Goal: Information Seeking & Learning: Learn about a topic

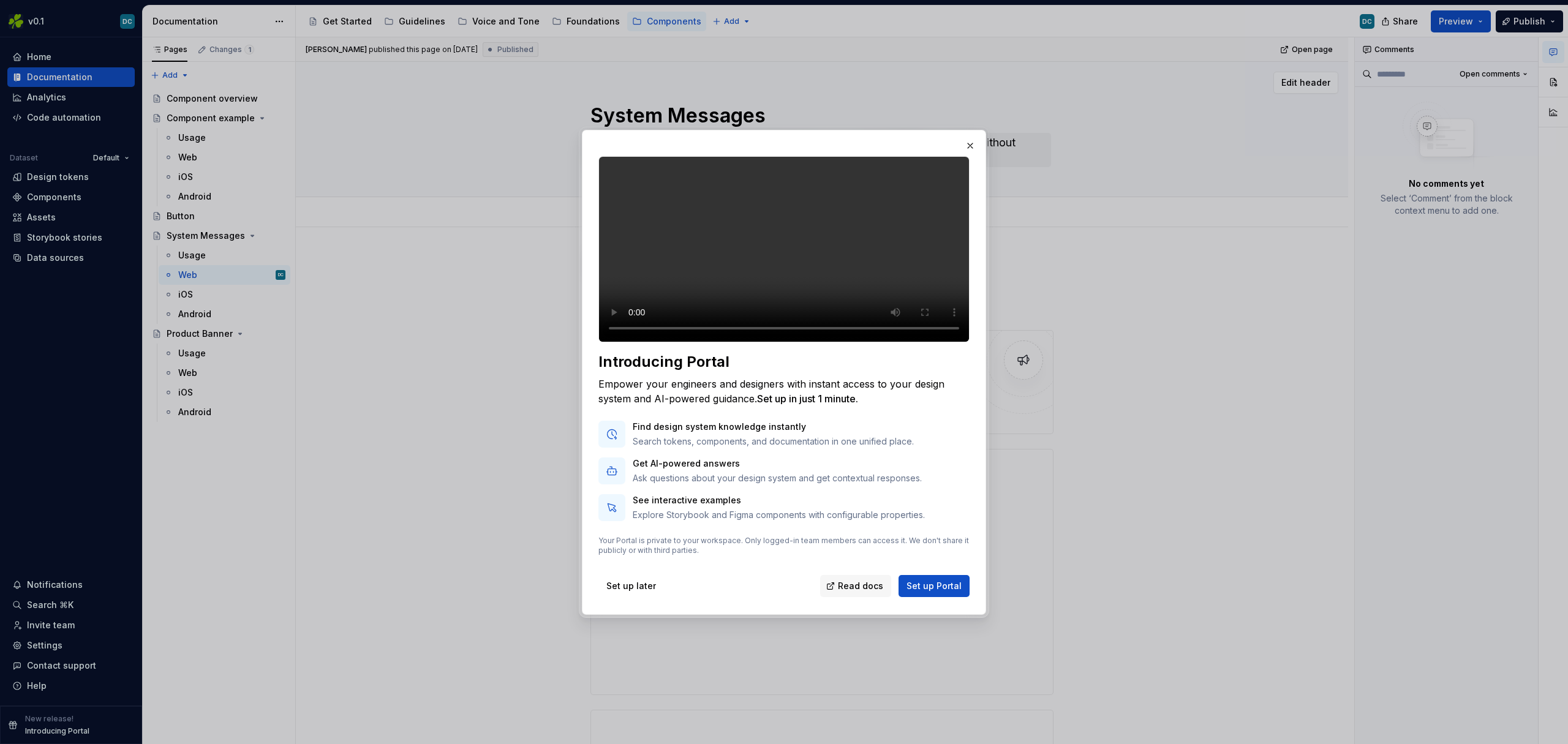
click at [972, 137] on button "button" at bounding box center [970, 145] width 17 height 17
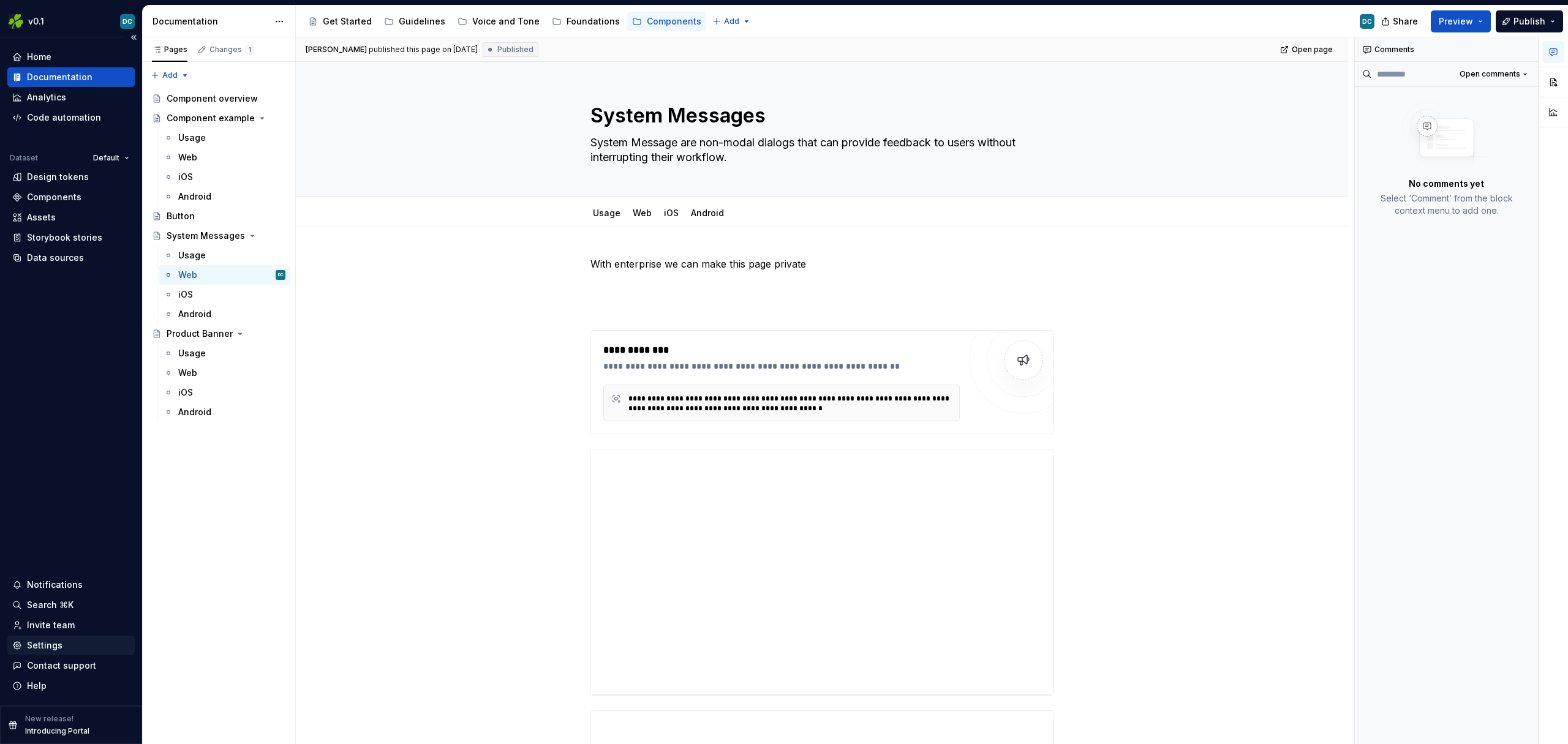
click at [38, 644] on div "Settings" at bounding box center [45, 646] width 36 height 12
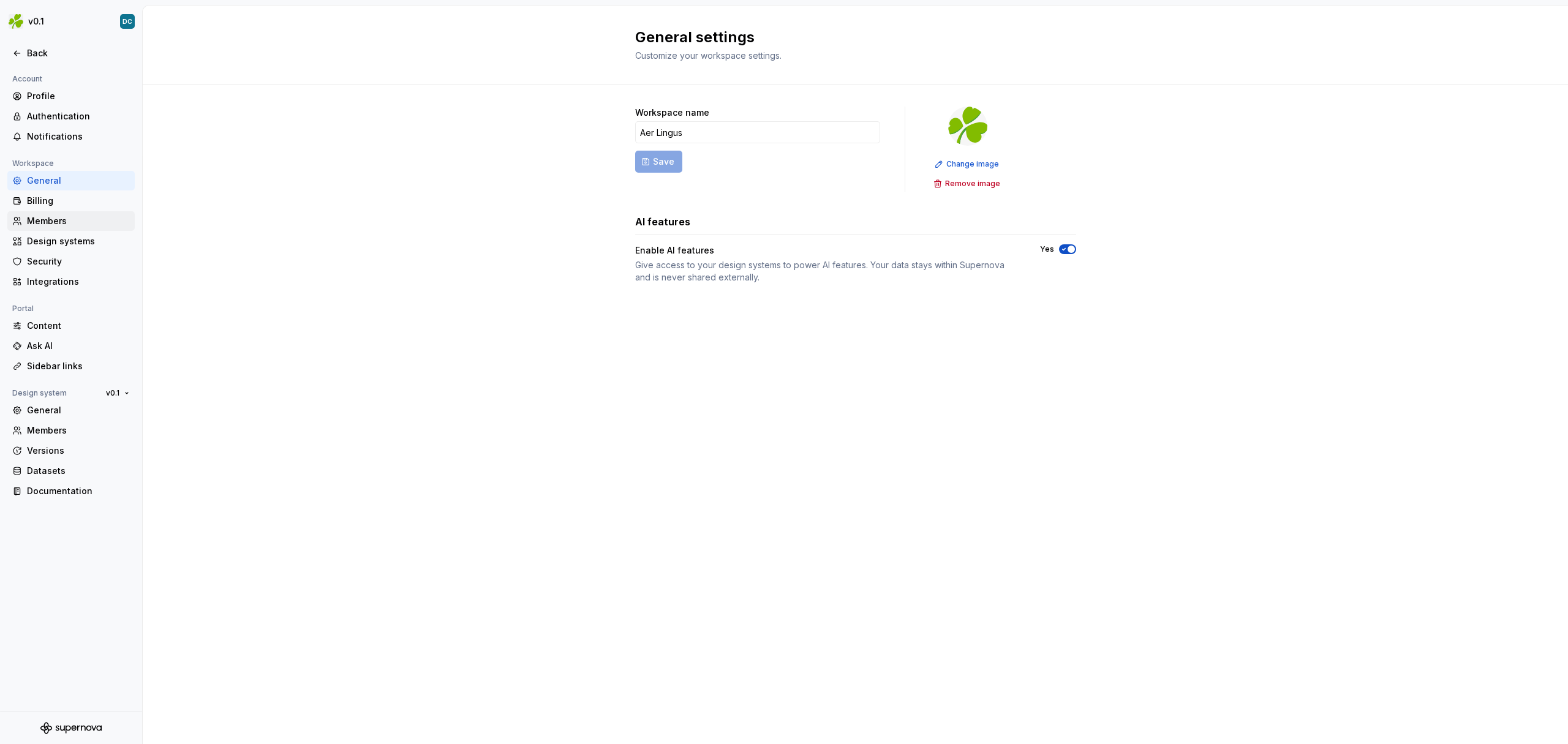
click at [51, 220] on div "Members" at bounding box center [78, 221] width 103 height 12
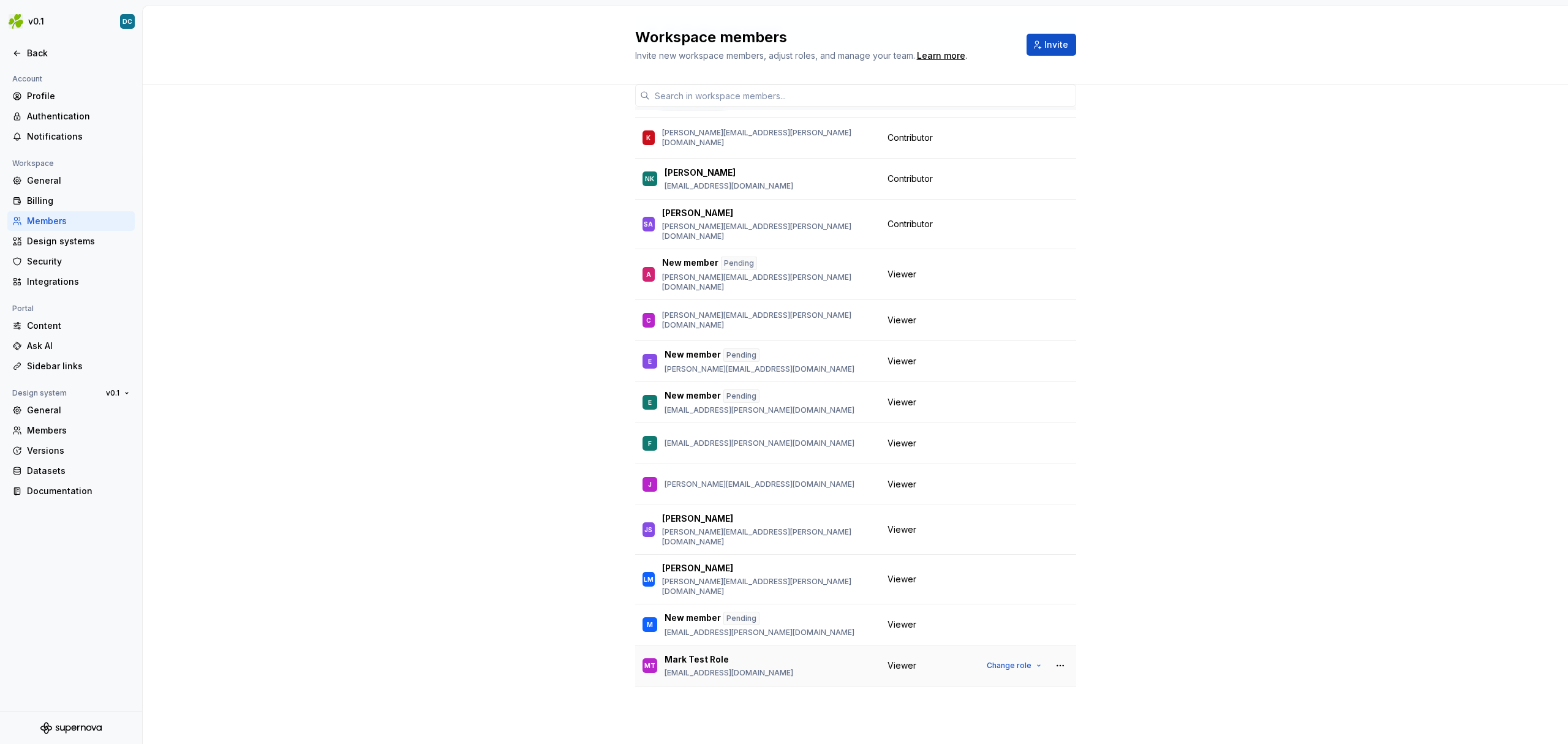
scroll to position [79, 0]
click at [1005, 397] on span "Change role" at bounding box center [1008, 402] width 45 height 10
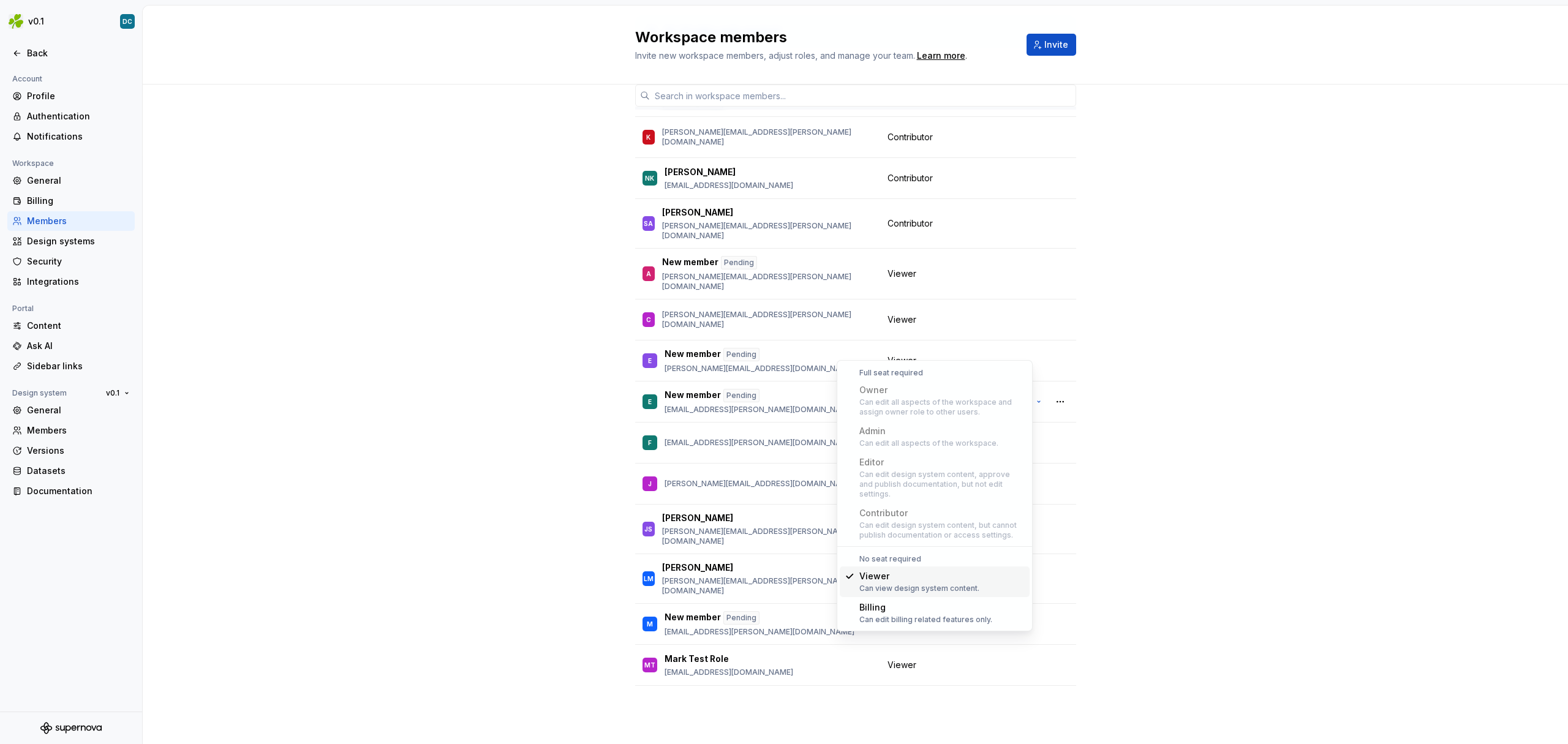
click at [505, 456] on div "10 / 10 editor seats assigned Member Workspace role MC [PERSON_NAME] [PERSON_NA…" at bounding box center [855, 374] width 1425 height 738
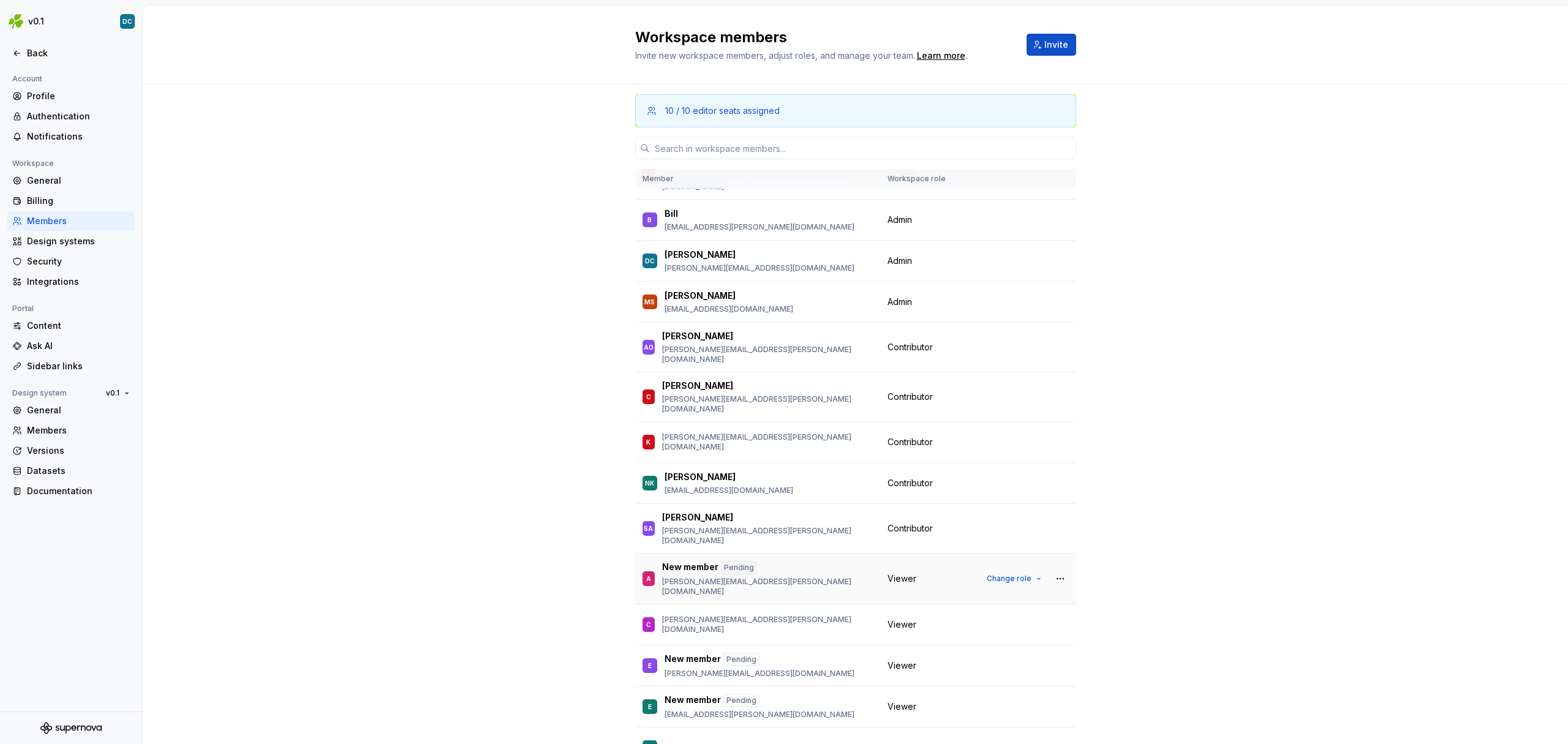
scroll to position [92, 0]
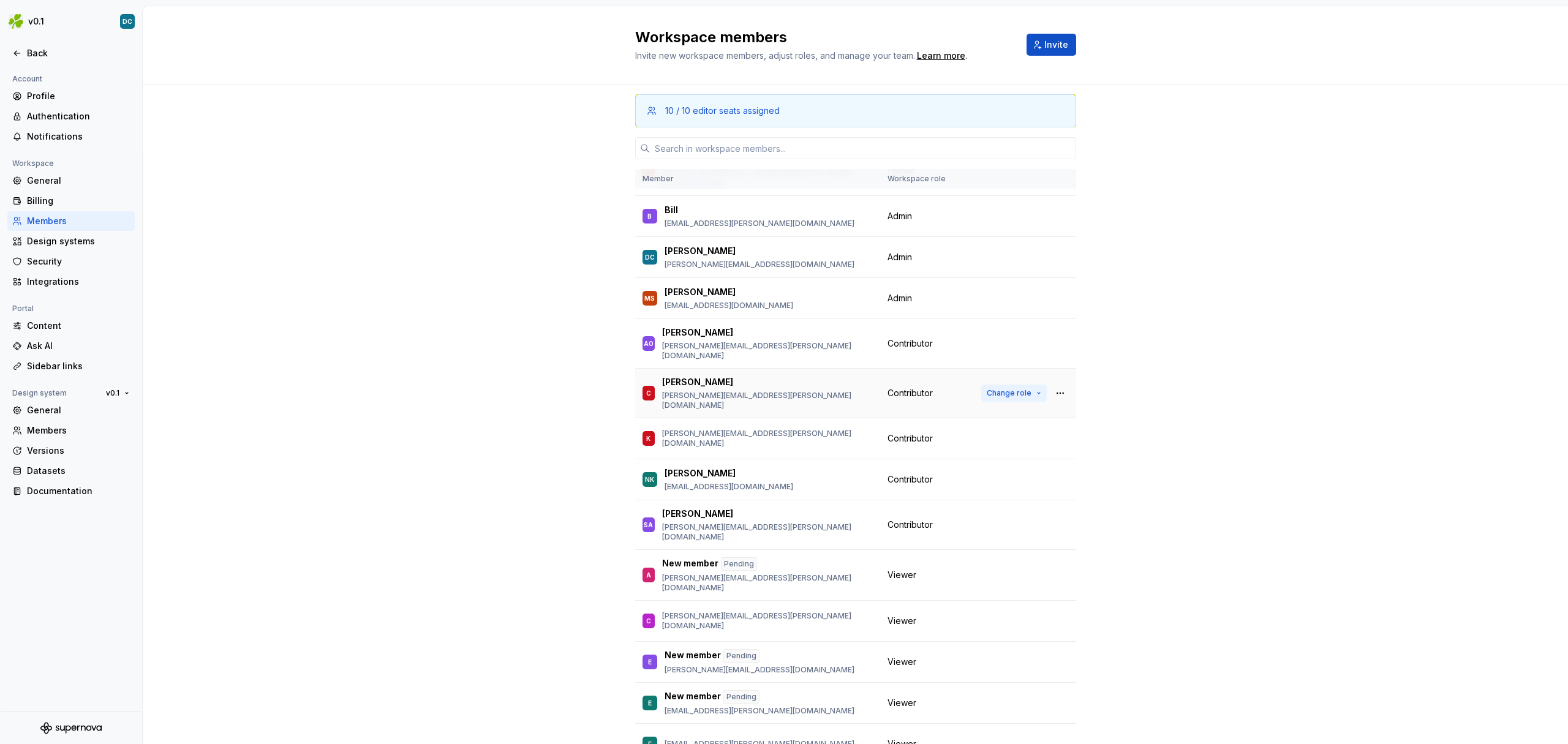
click at [1001, 388] on span "Change role" at bounding box center [1008, 393] width 45 height 10
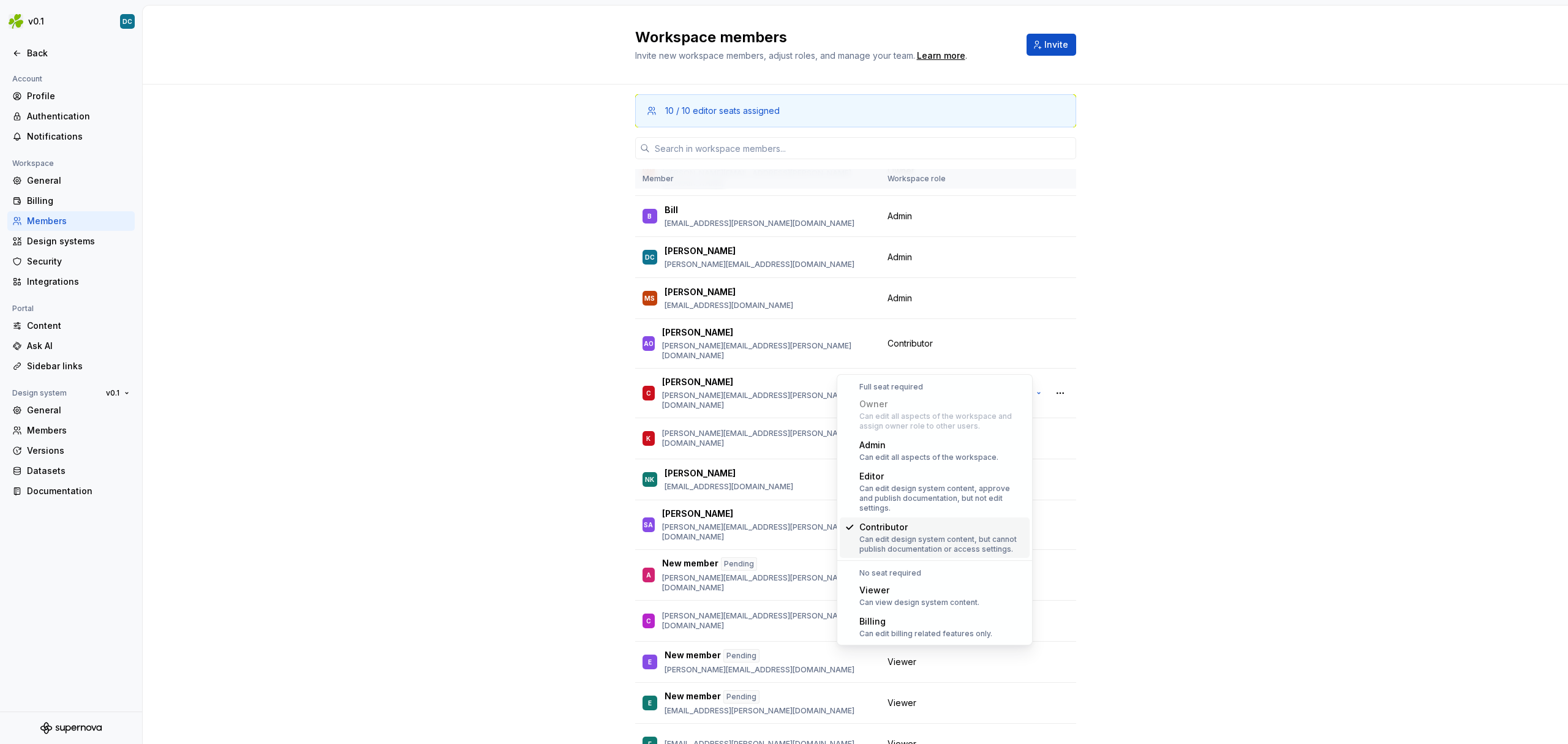
click at [1171, 463] on div "10 / 10 editor seats assigned Member Workspace role MC [PERSON_NAME] [PERSON_NA…" at bounding box center [855, 454] width 1425 height 738
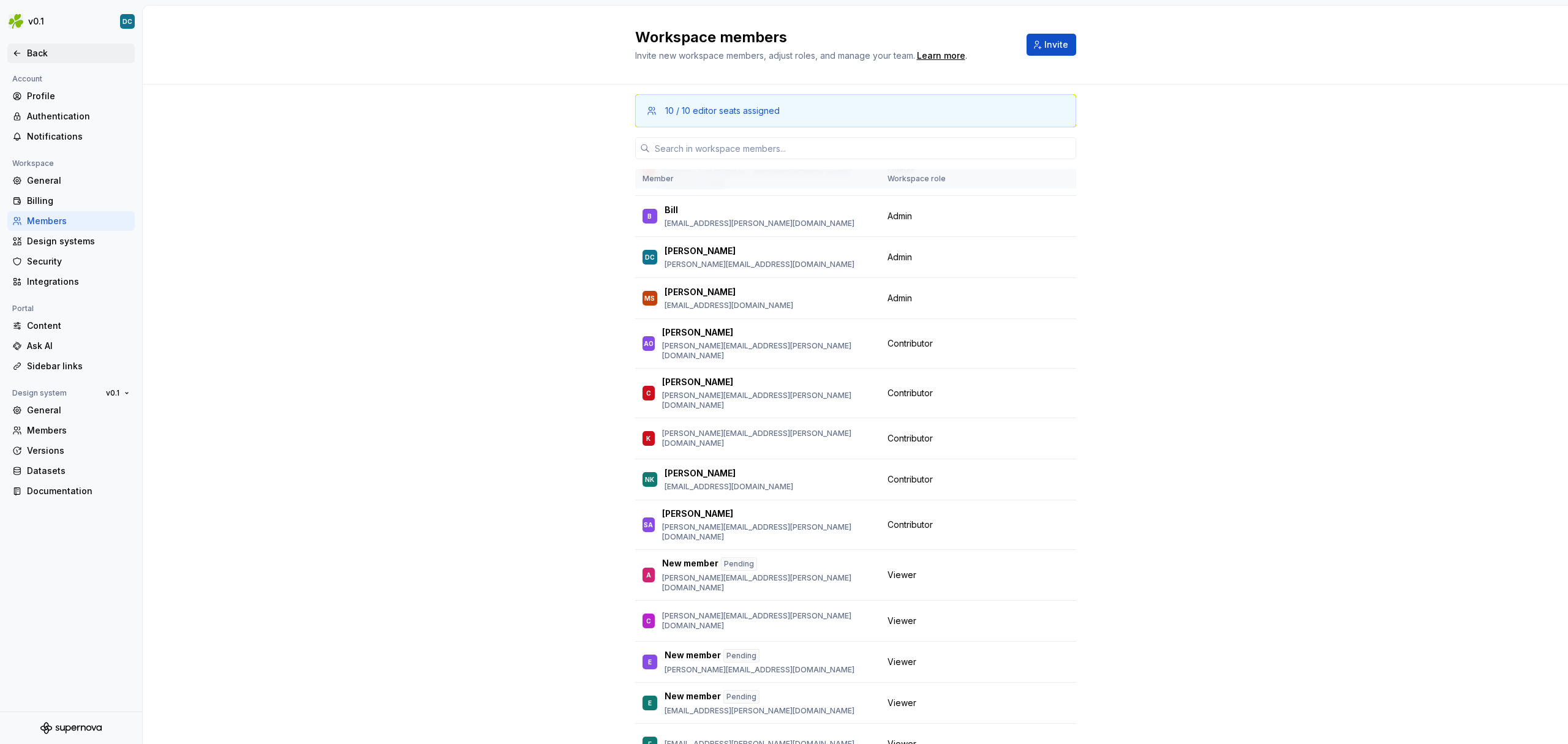
click at [16, 57] on icon at bounding box center [17, 53] width 10 height 10
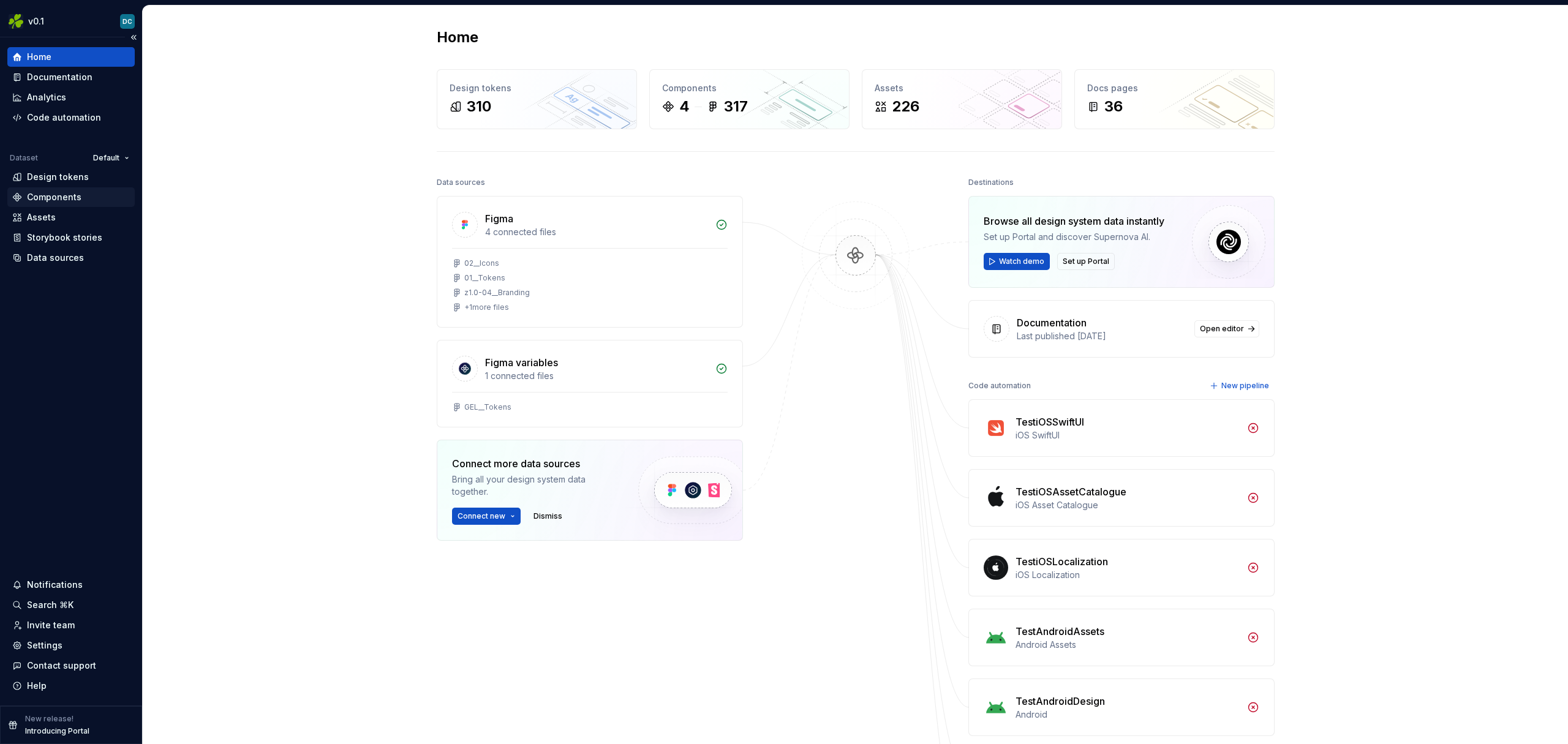
click at [53, 195] on div "Components" at bounding box center [54, 198] width 54 height 12
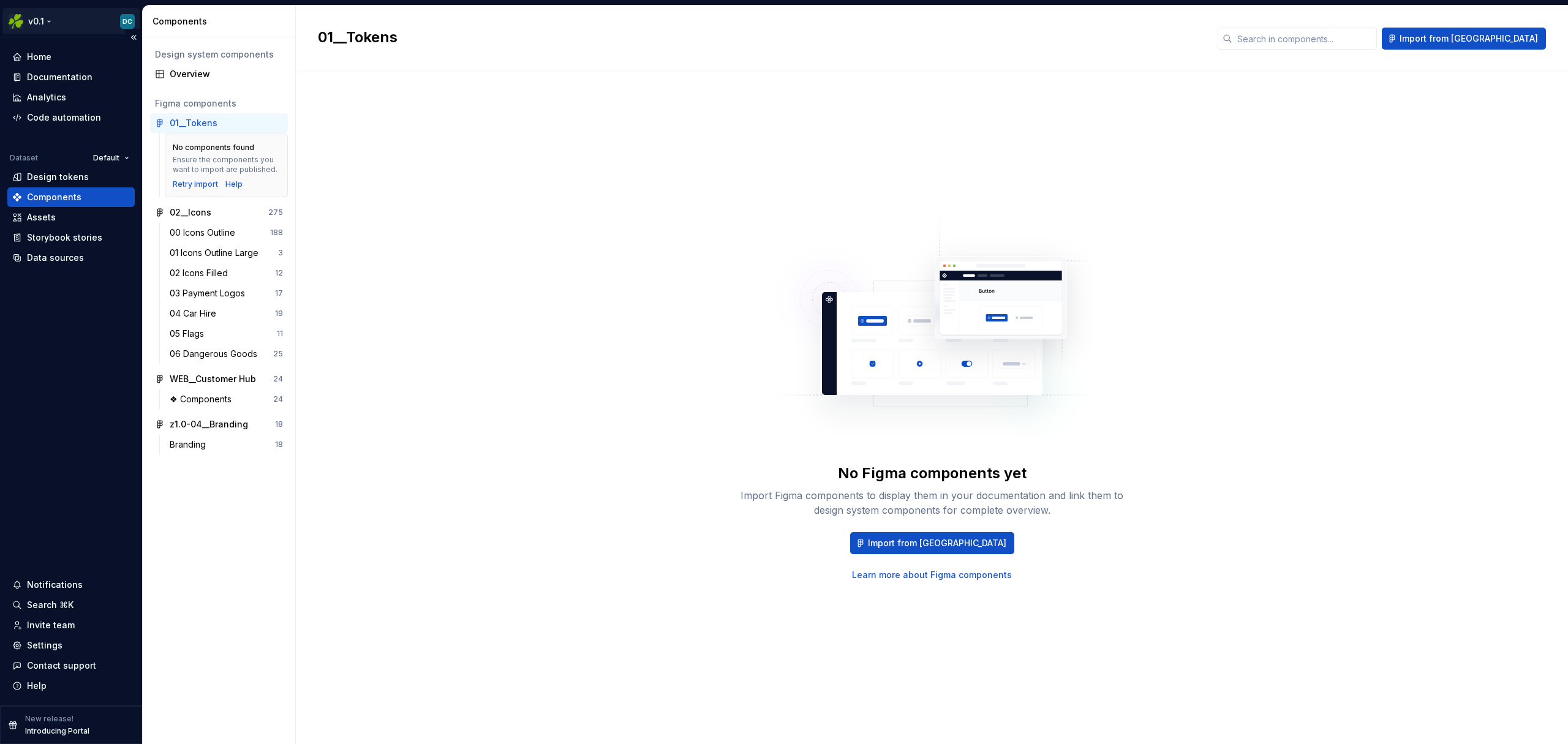
click at [42, 20] on html "v0.1 DC Home Documentation Analytics Code automation Dataset Default Design tok…" at bounding box center [784, 372] width 1568 height 744
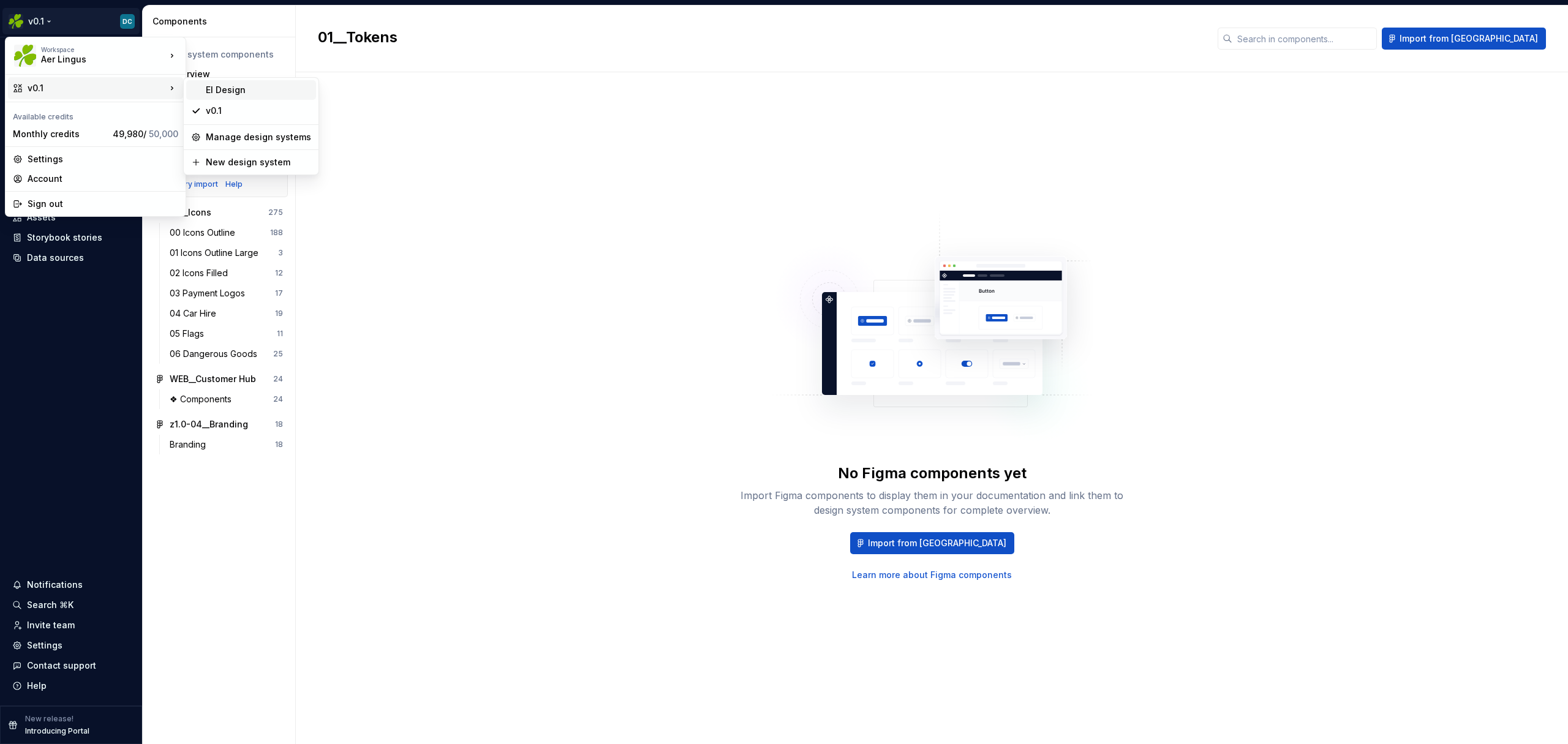
click at [222, 92] on div "EI Design" at bounding box center [258, 90] width 105 height 12
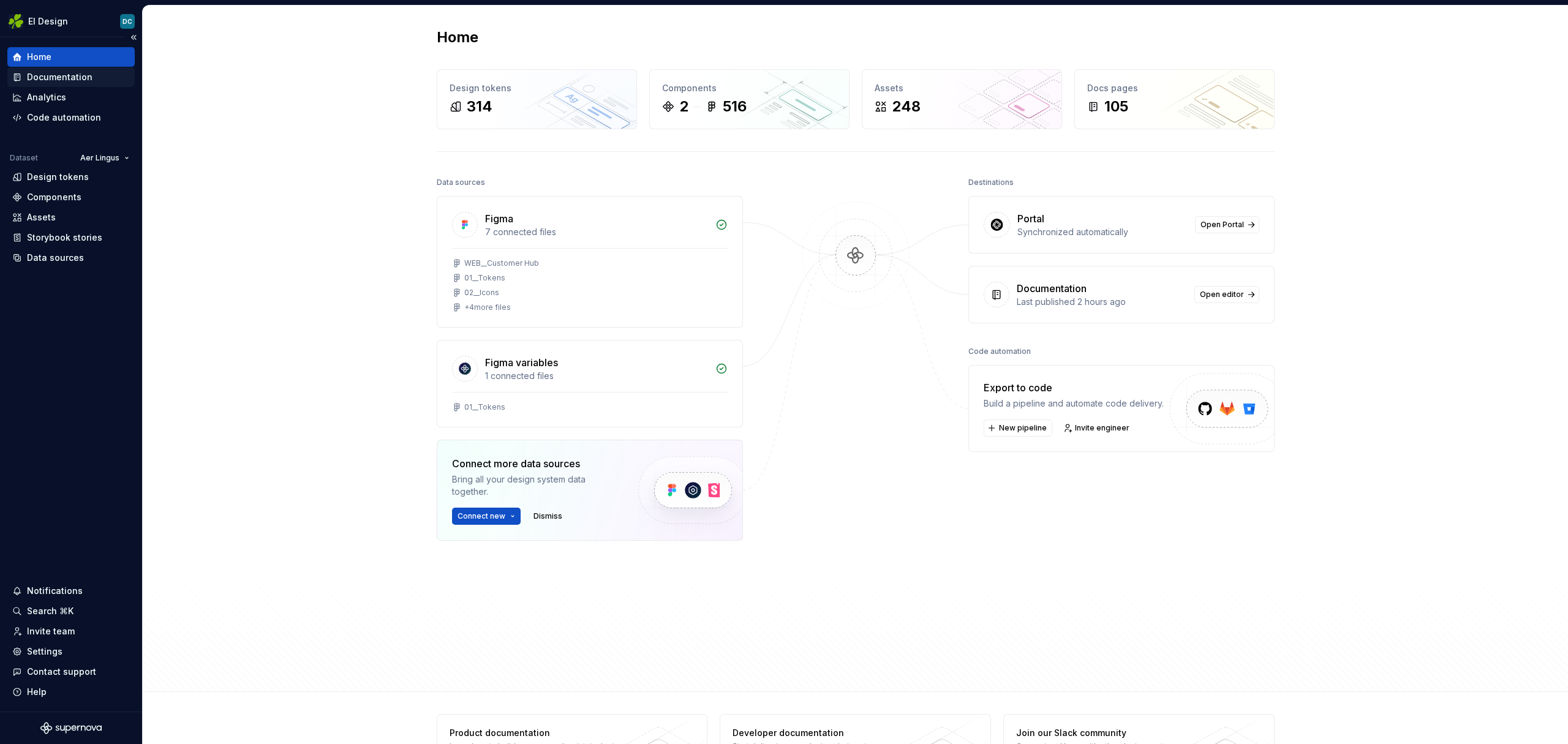
click at [51, 72] on div "Documentation" at bounding box center [59, 77] width 65 height 12
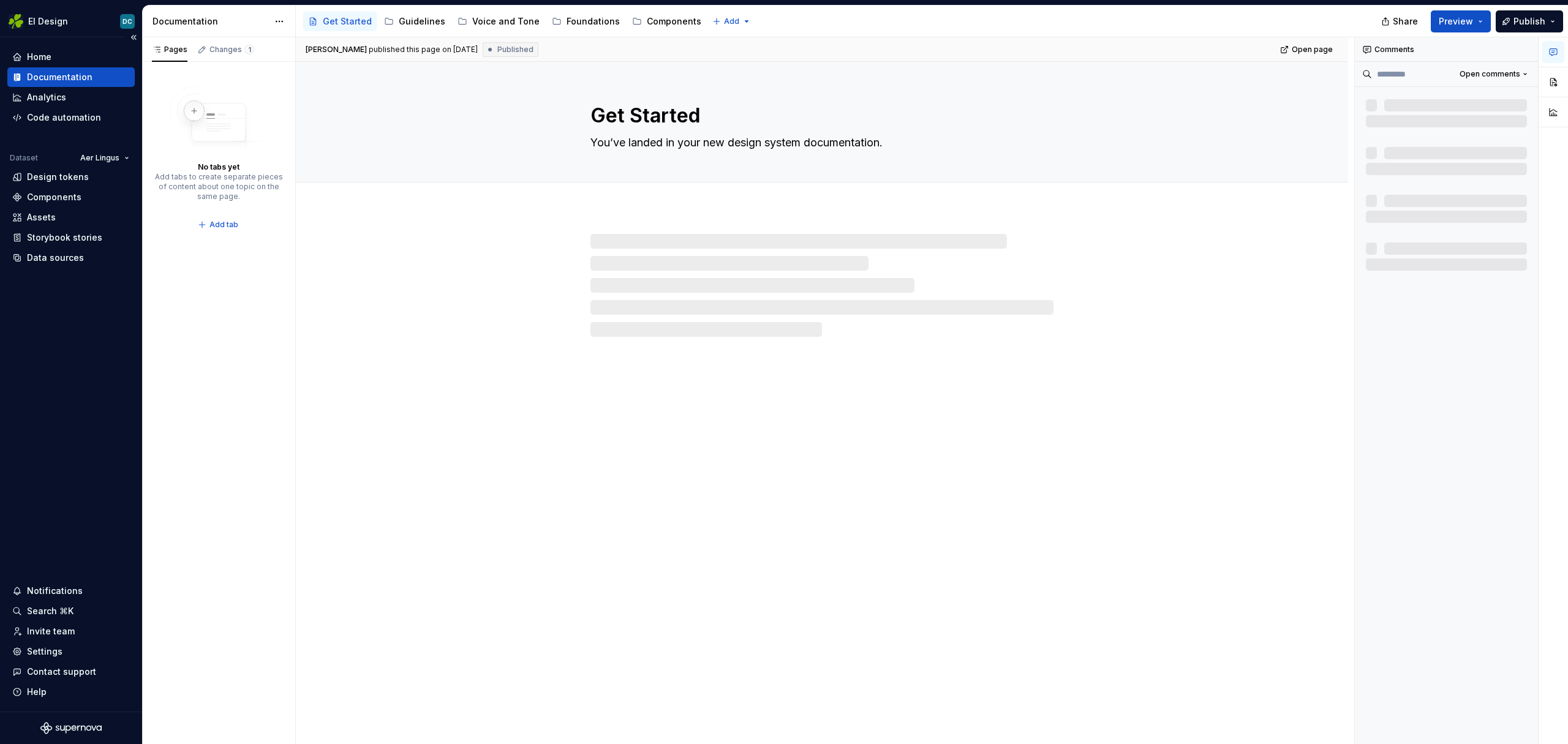
type textarea "*"
type textarea "Getting Started Default"
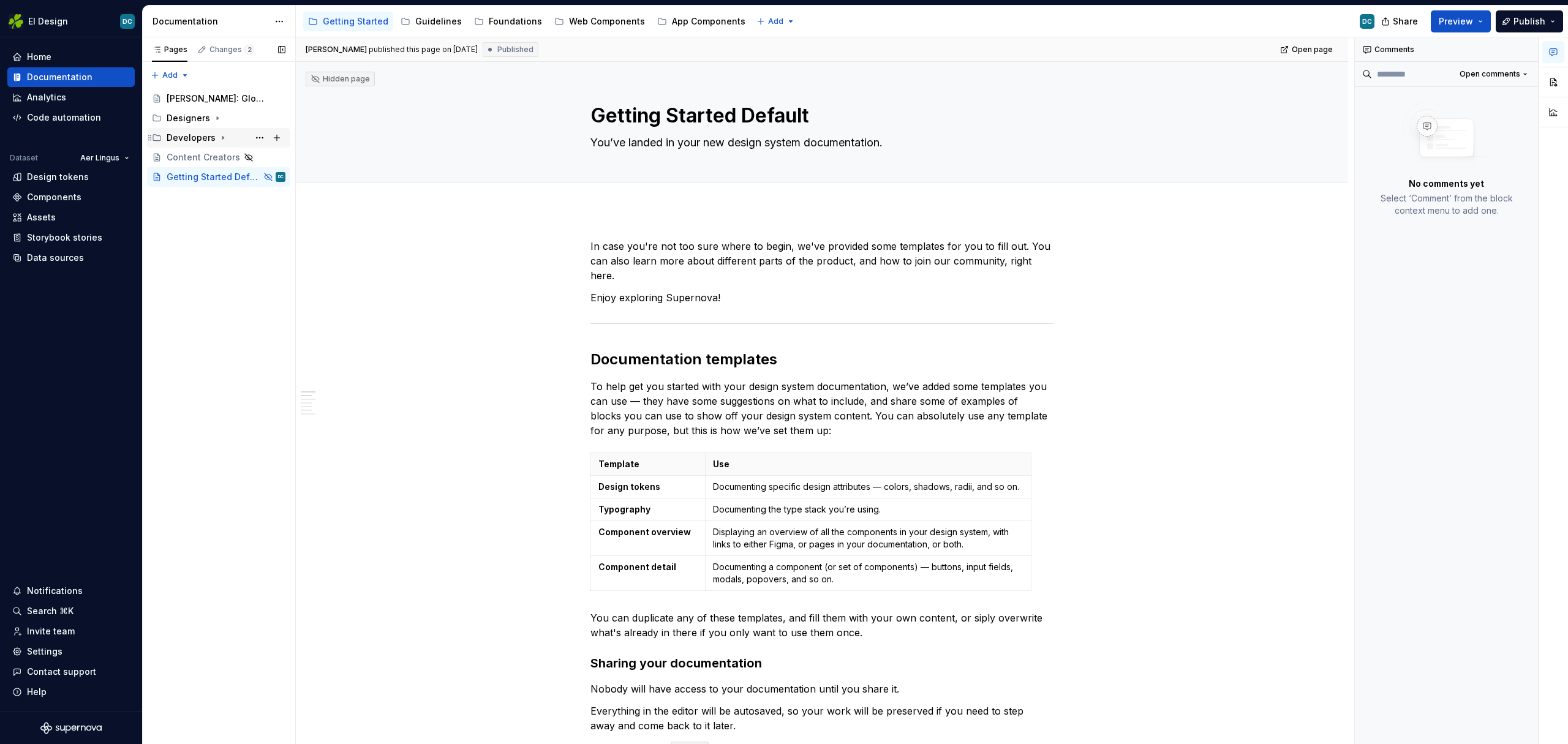
click at [177, 136] on div "Developers" at bounding box center [191, 138] width 49 height 12
click at [195, 157] on div "Start building" at bounding box center [207, 158] width 58 height 12
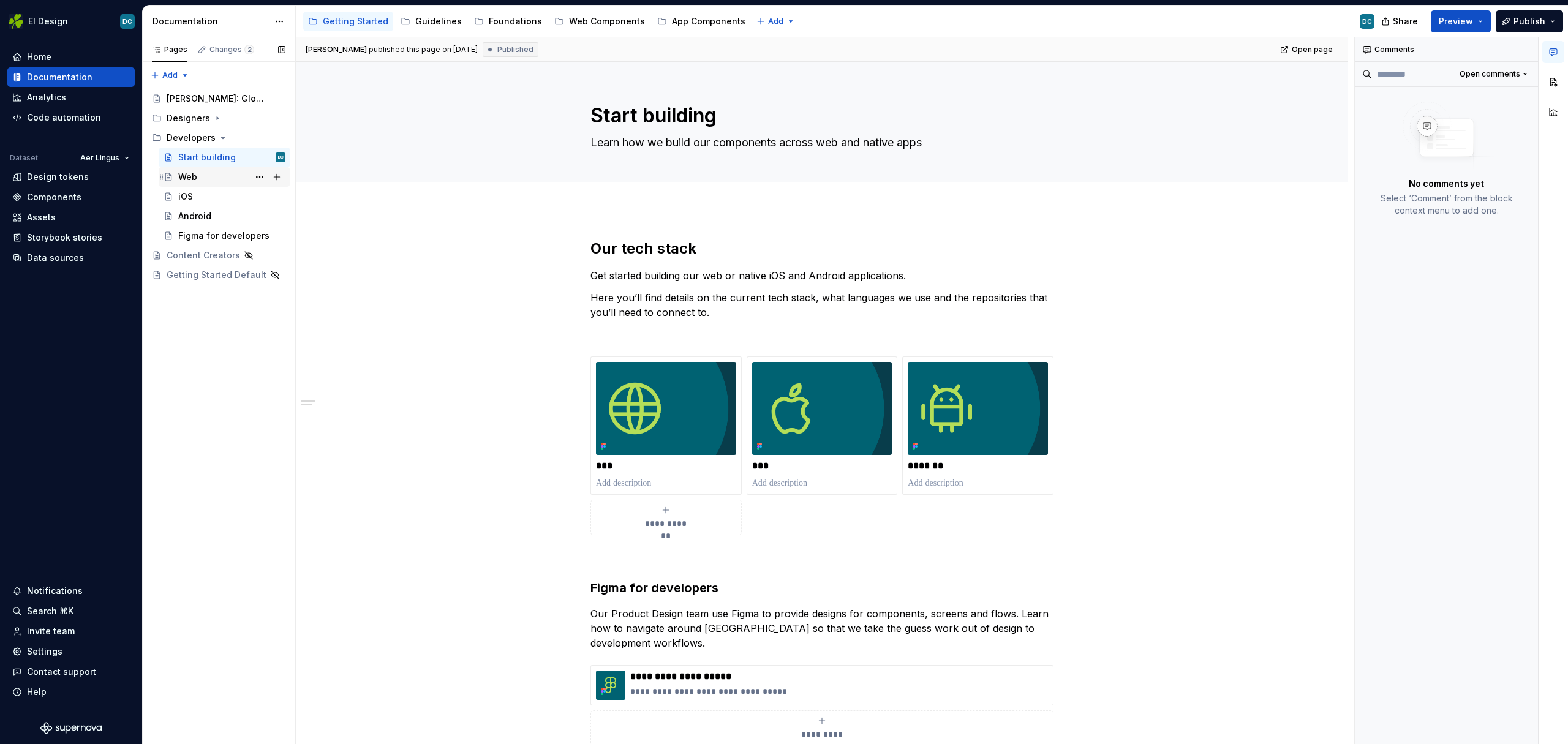
click at [195, 172] on div "Web" at bounding box center [188, 177] width 19 height 12
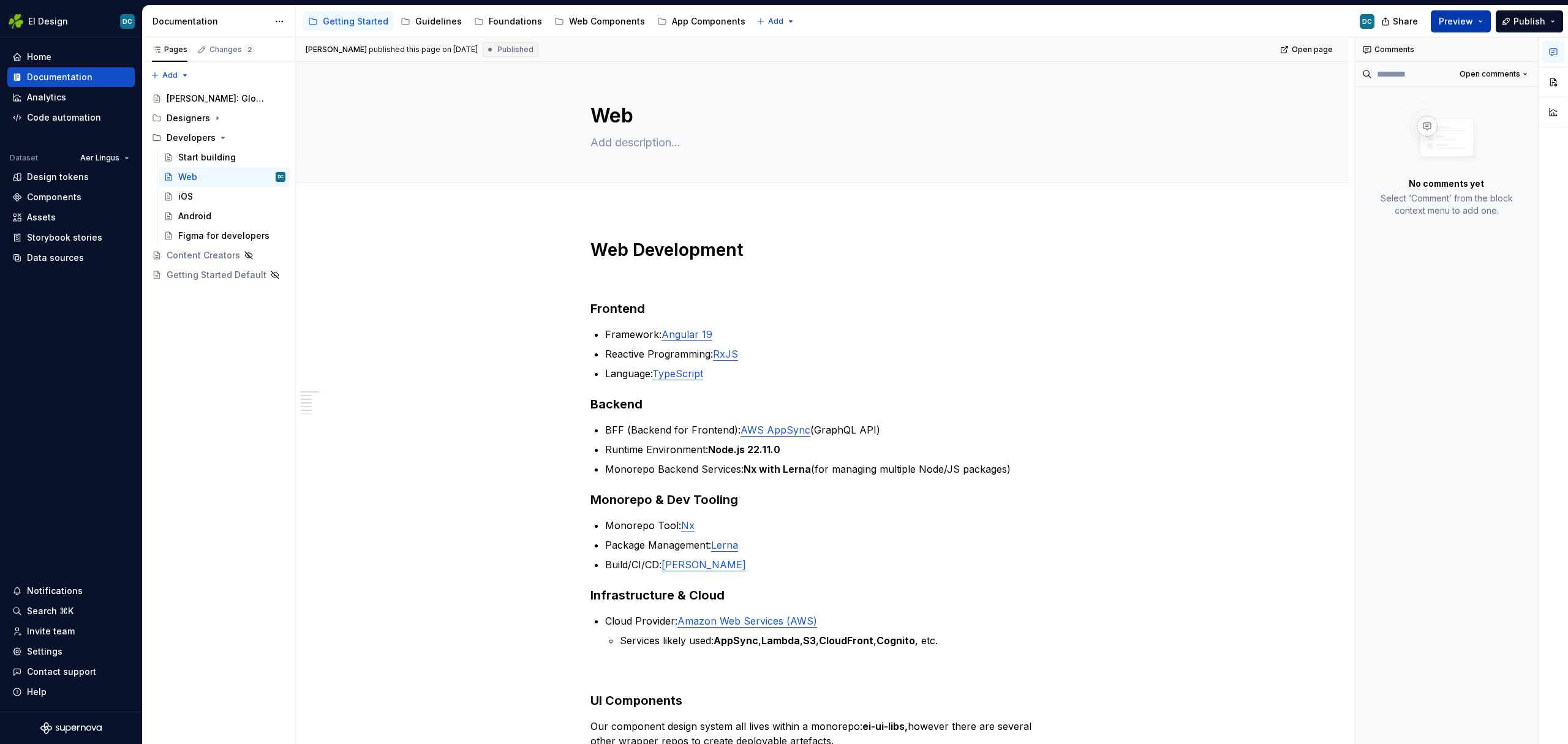
click at [1459, 19] on span "Preview" at bounding box center [1456, 21] width 34 height 12
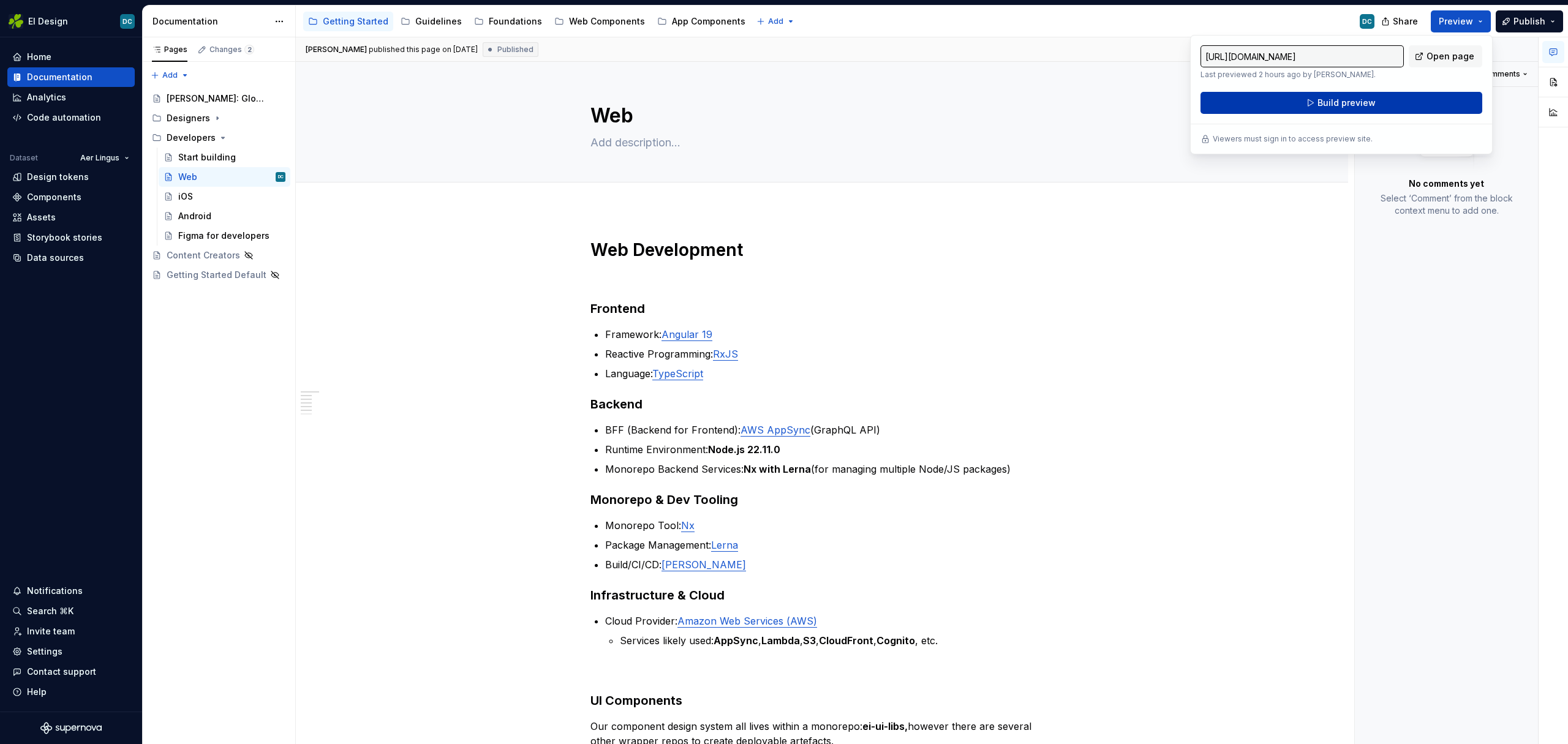
click at [1330, 104] on span "Build preview" at bounding box center [1346, 103] width 59 height 12
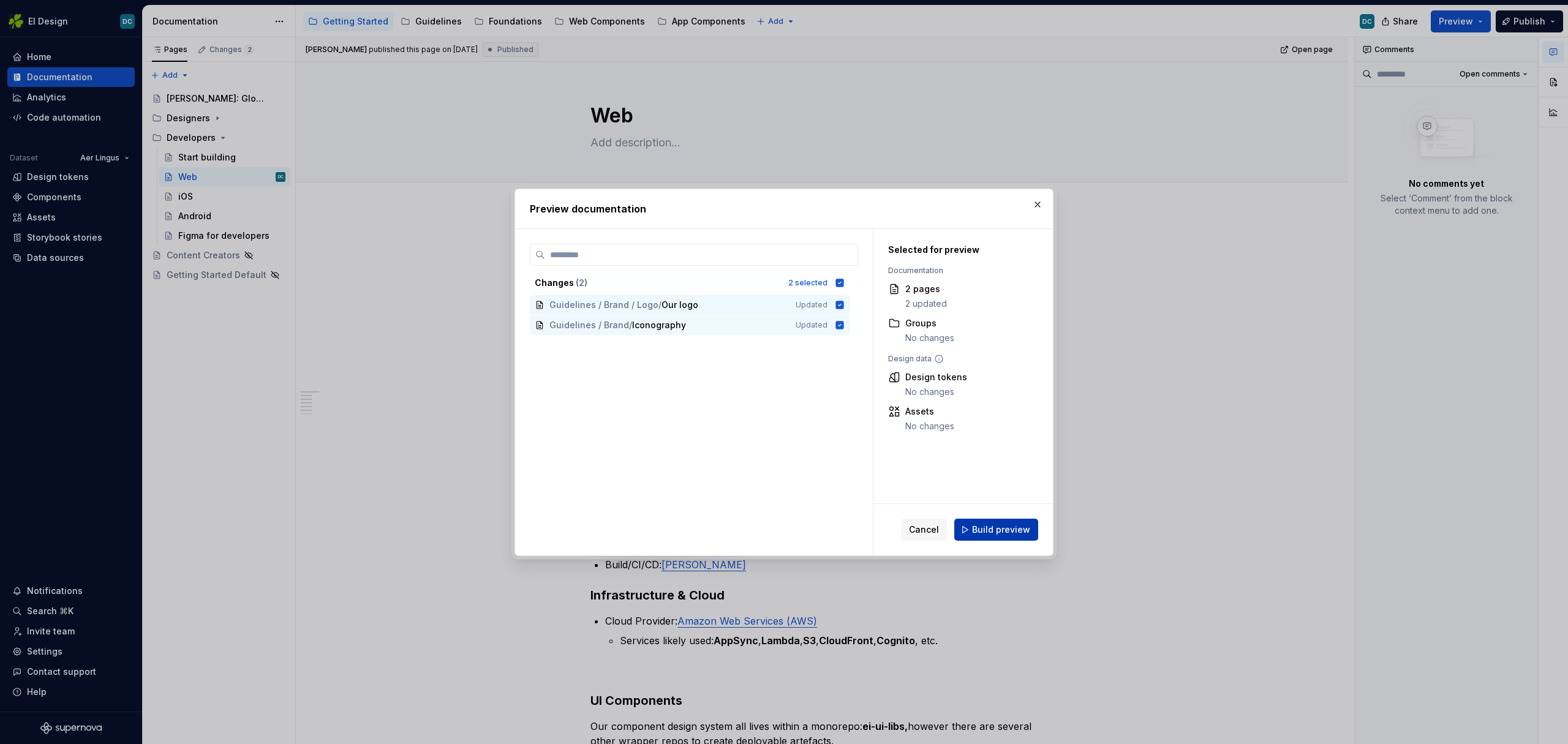
click at [990, 529] on span "Build preview" at bounding box center [1001, 530] width 59 height 12
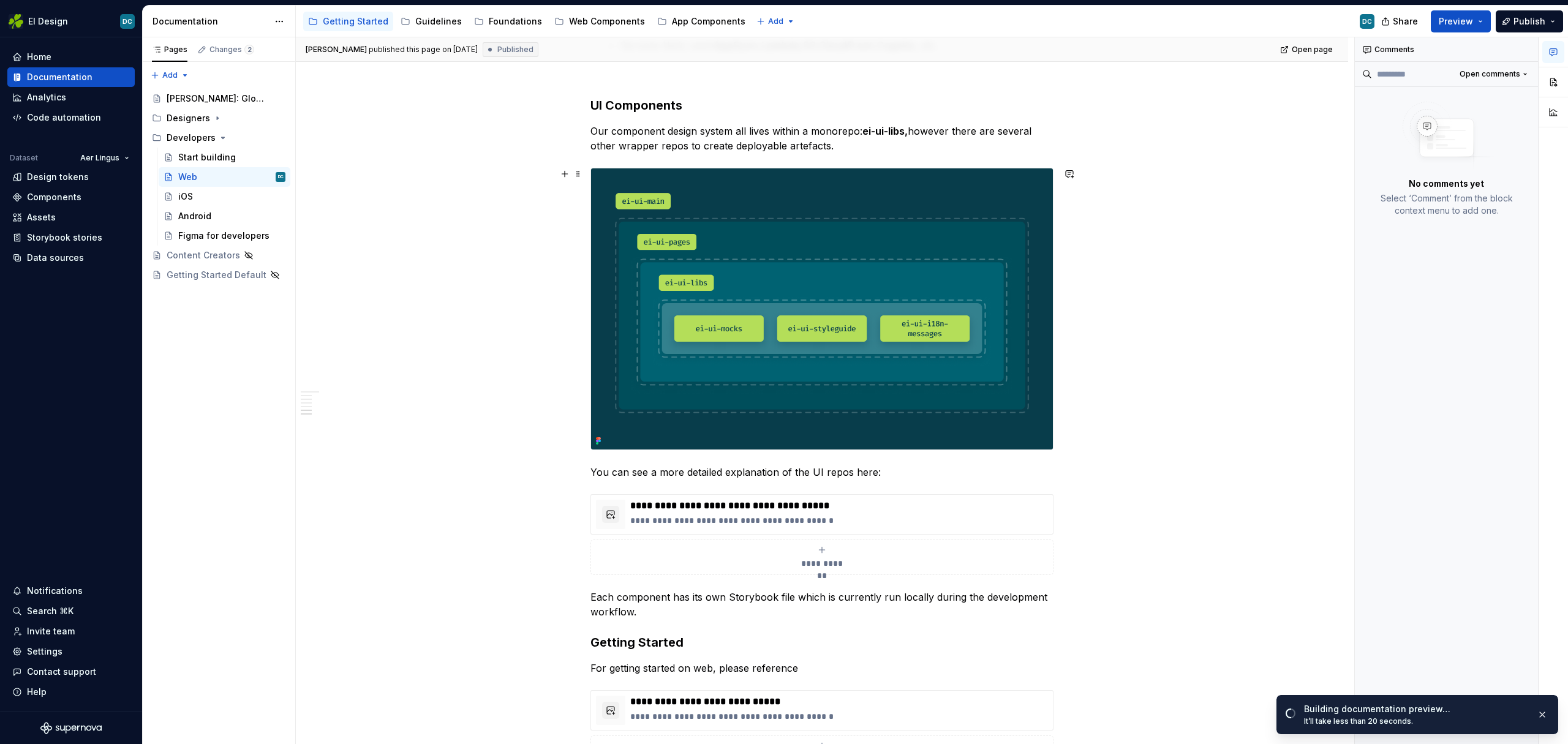
scroll to position [396, 0]
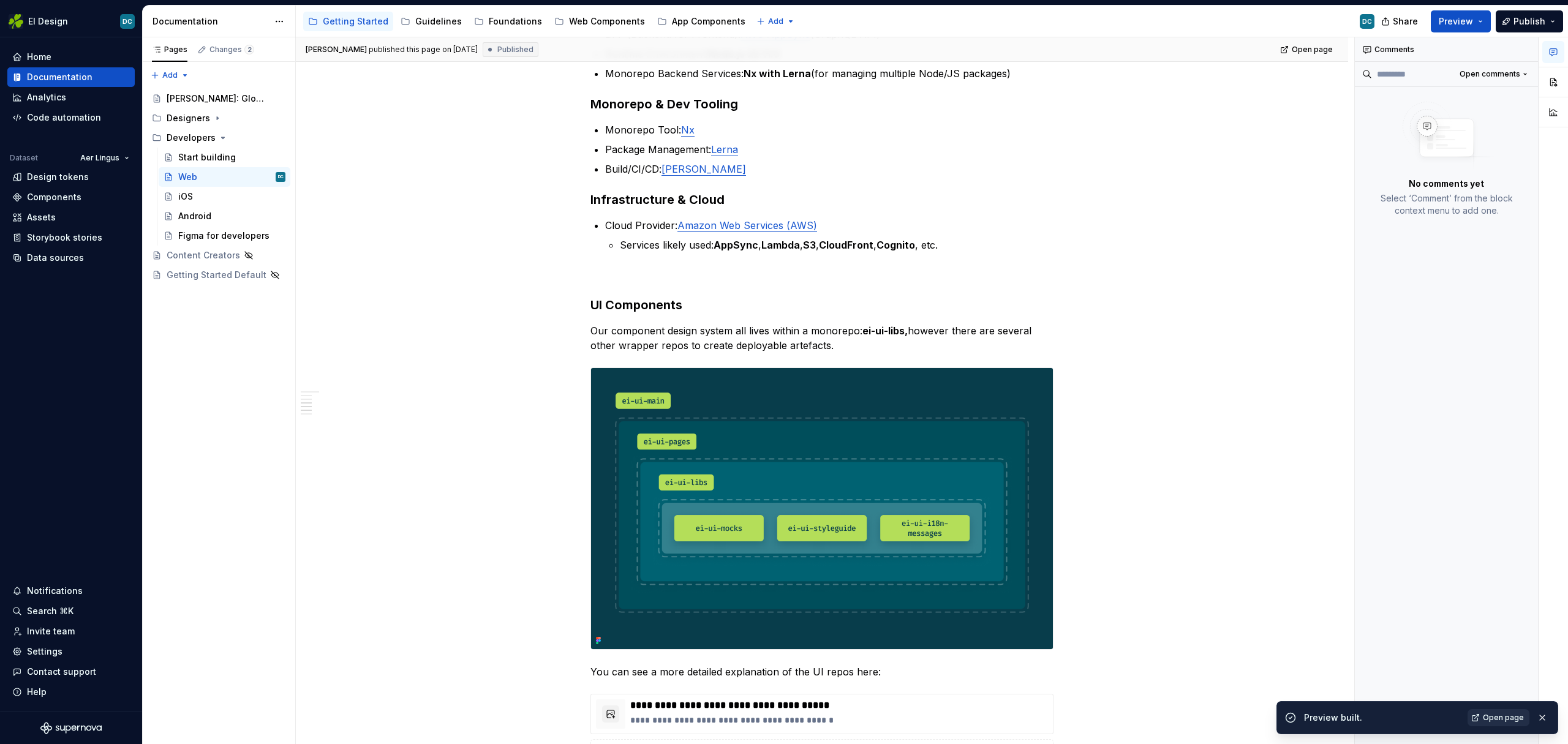
click at [1496, 718] on span "Open page" at bounding box center [1503, 718] width 41 height 10
click at [589, 25] on div "Web Components" at bounding box center [607, 21] width 76 height 12
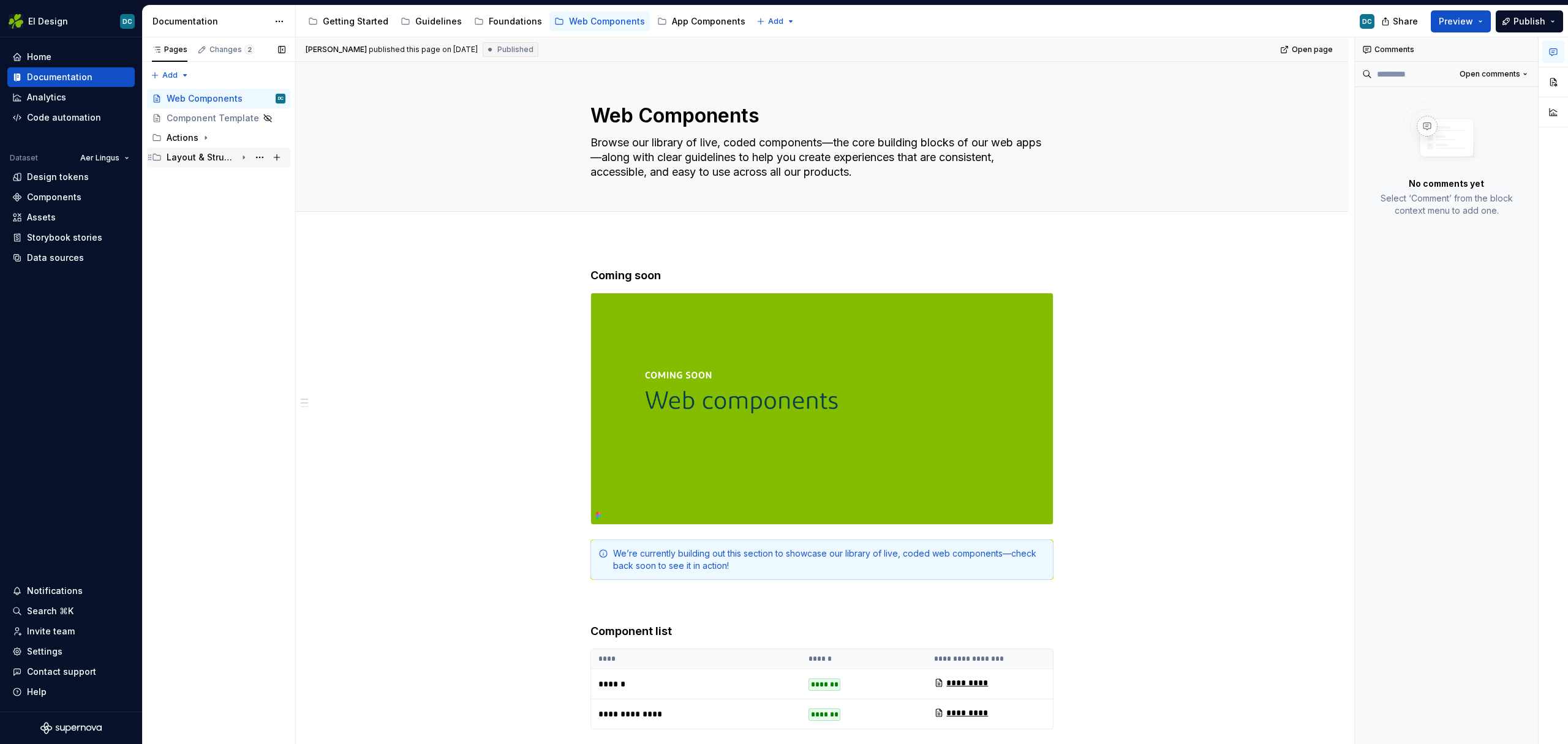
click at [191, 159] on div "Layout & Structure" at bounding box center [201, 158] width 70 height 12
click at [192, 177] on div "Accordion" at bounding box center [200, 177] width 43 height 12
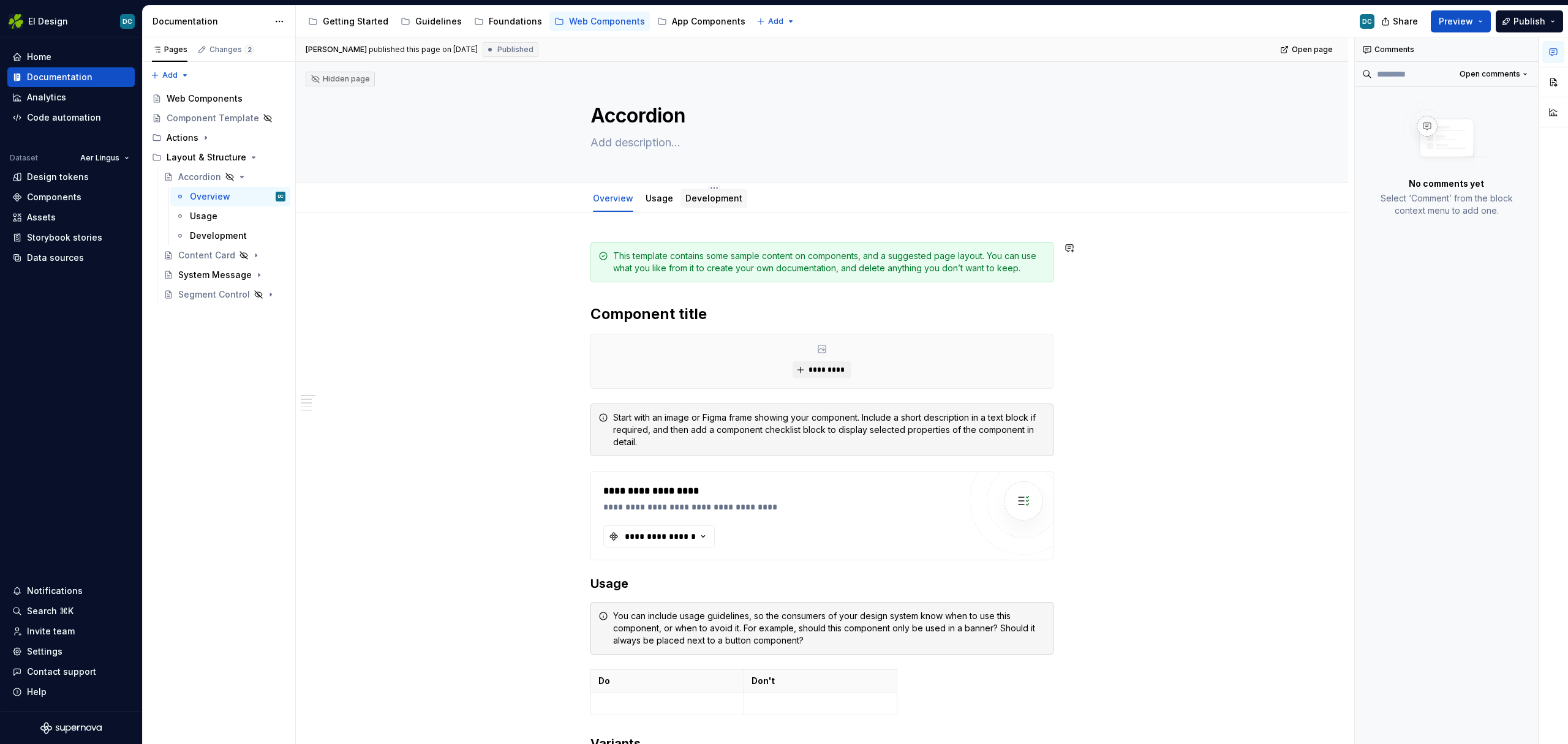
click at [697, 207] on div "Development" at bounding box center [713, 198] width 67 height 19
click at [701, 198] on link "Development" at bounding box center [714, 198] width 57 height 10
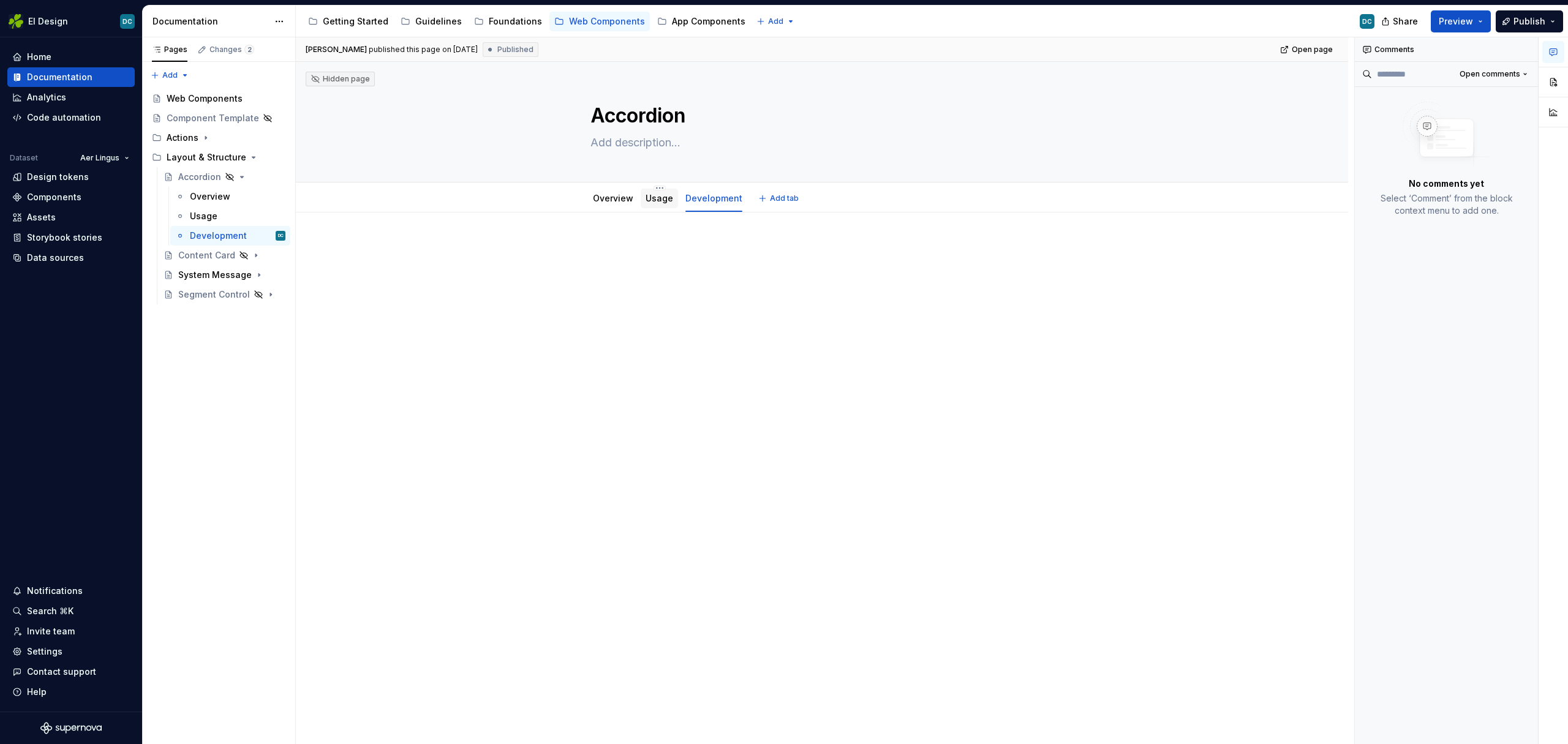
click at [655, 198] on link "Usage" at bounding box center [659, 198] width 28 height 10
click at [618, 209] on div at bounding box center [613, 210] width 50 height 1
click at [604, 201] on link "Overview" at bounding box center [613, 198] width 41 height 10
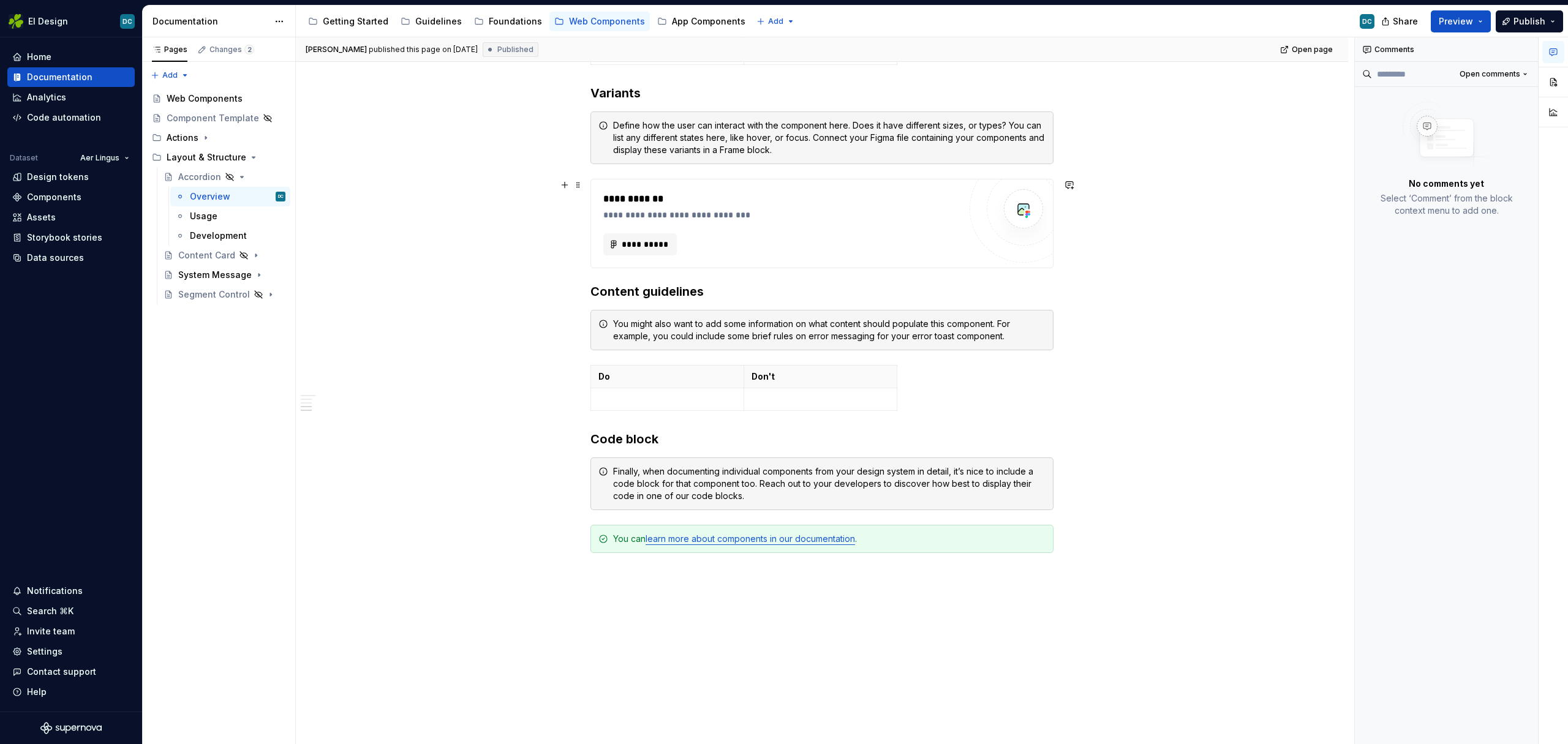
scroll to position [726, 0]
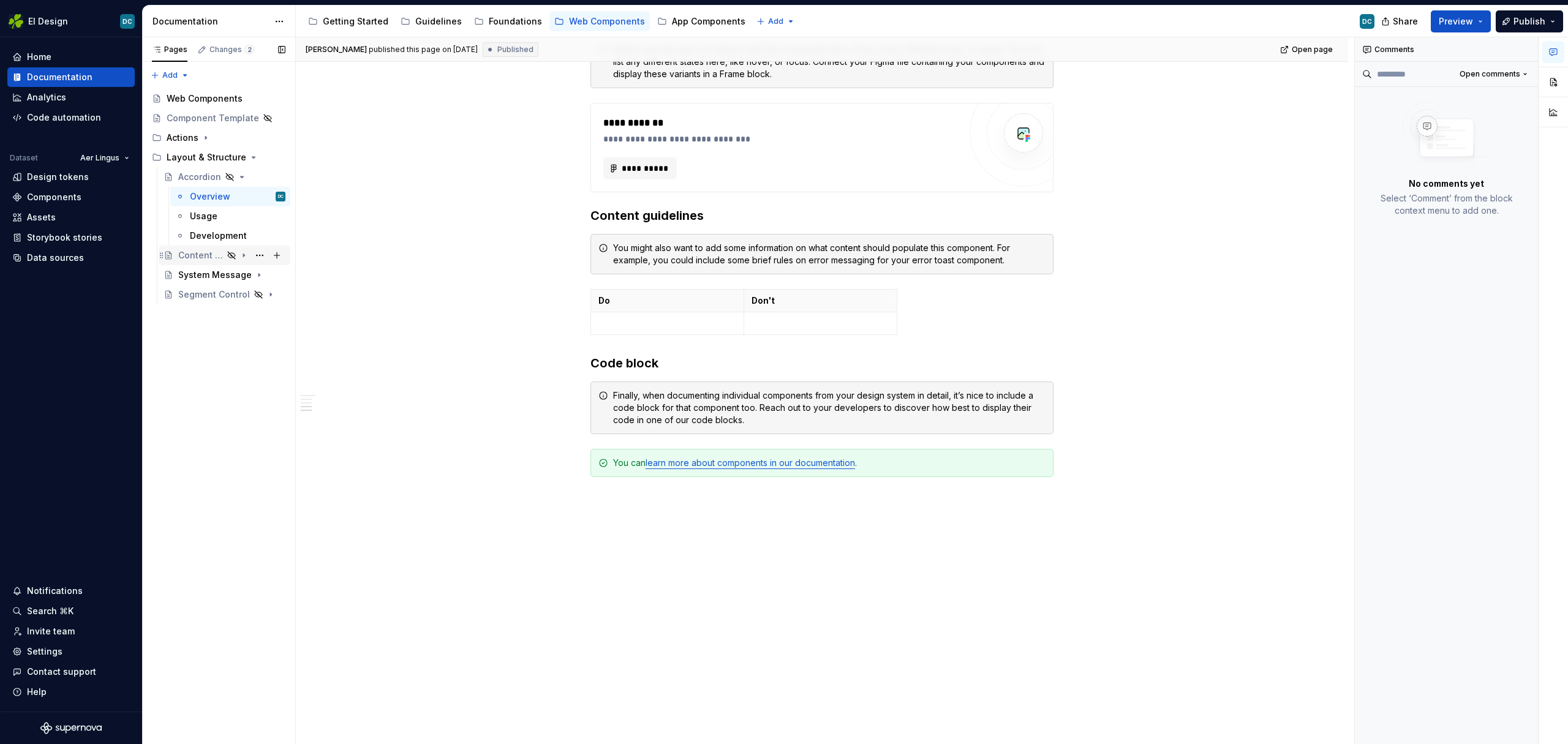
click at [197, 258] on div "Content Card" at bounding box center [200, 255] width 45 height 12
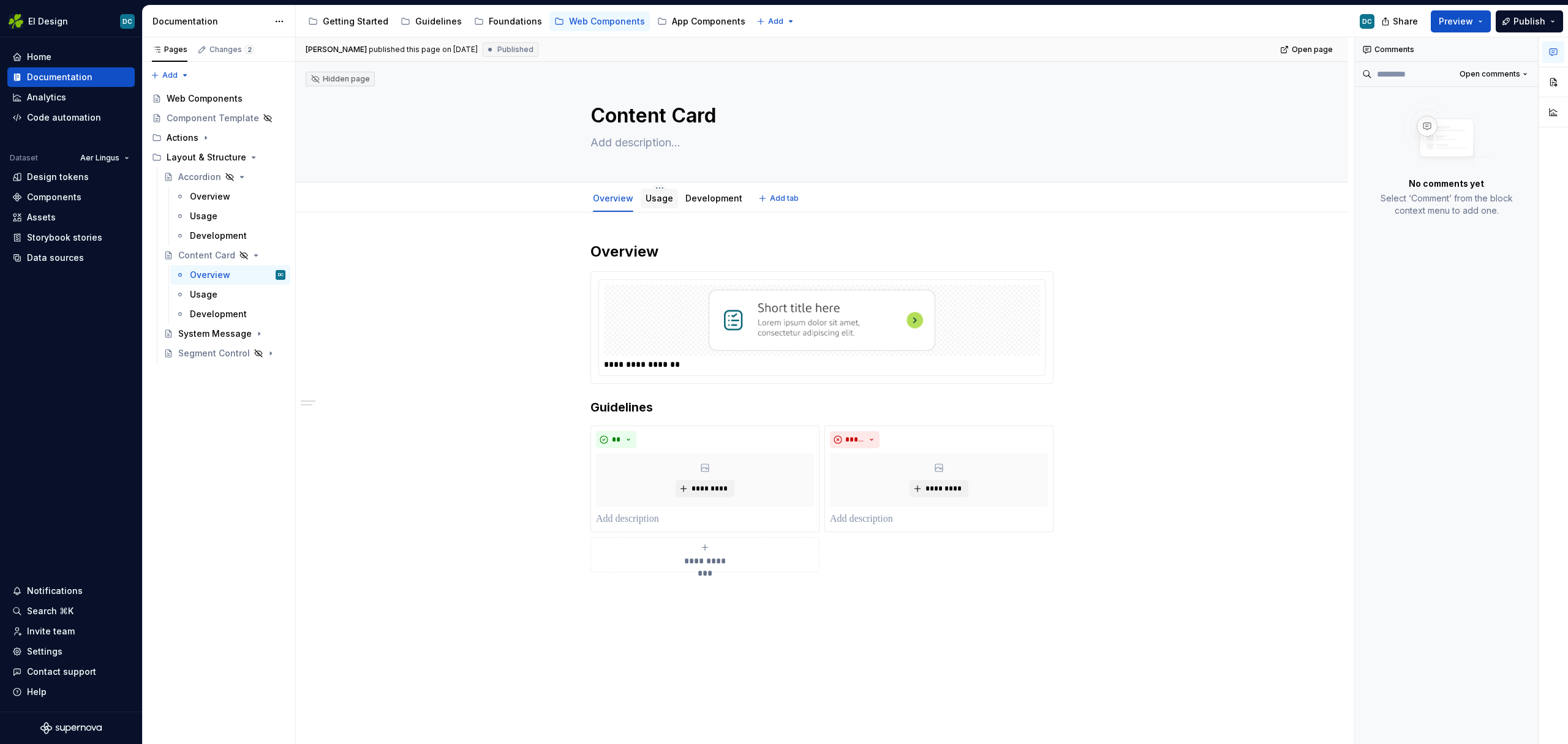
click at [654, 199] on link "Usage" at bounding box center [659, 198] width 28 height 10
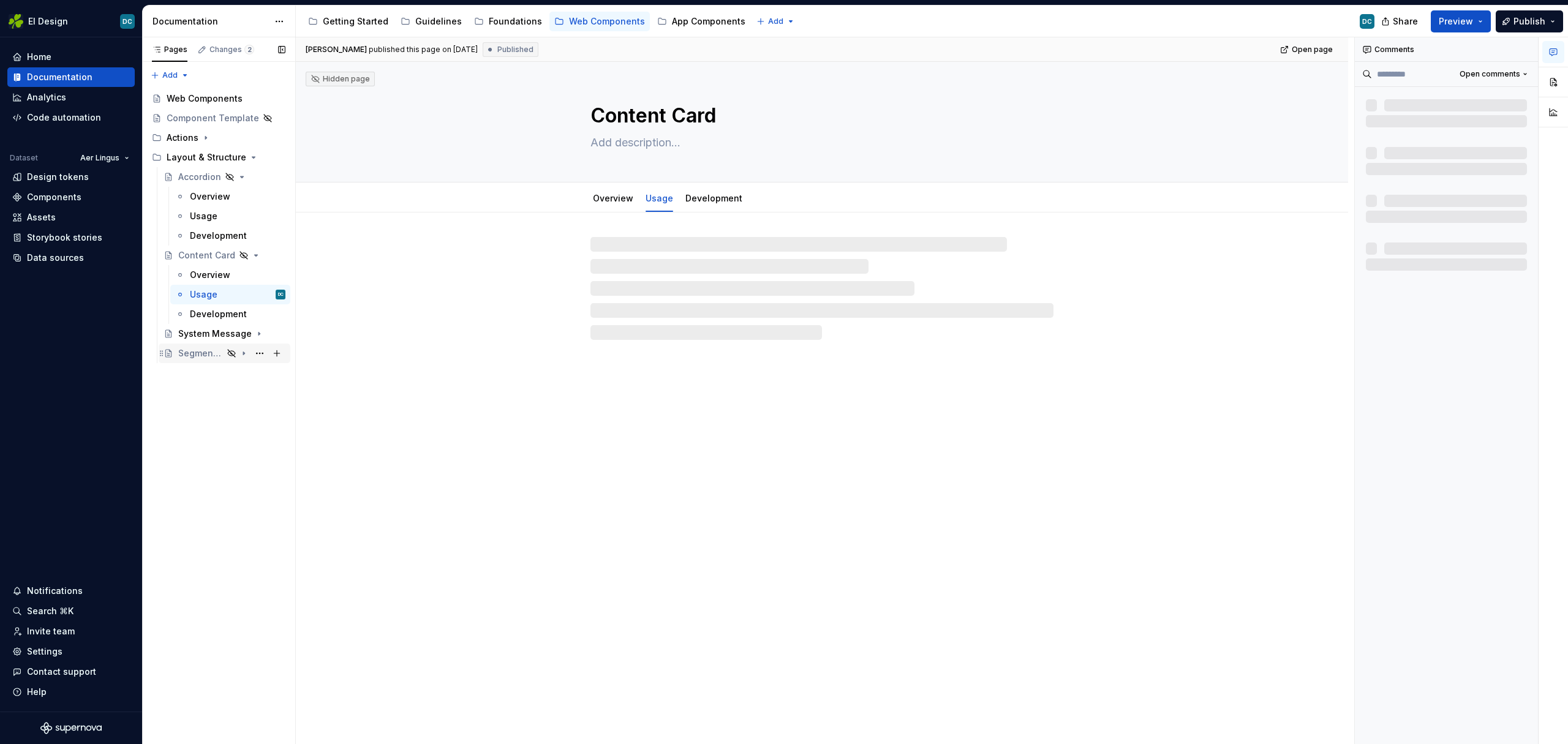
click at [200, 353] on div "Segment Control" at bounding box center [200, 353] width 45 height 12
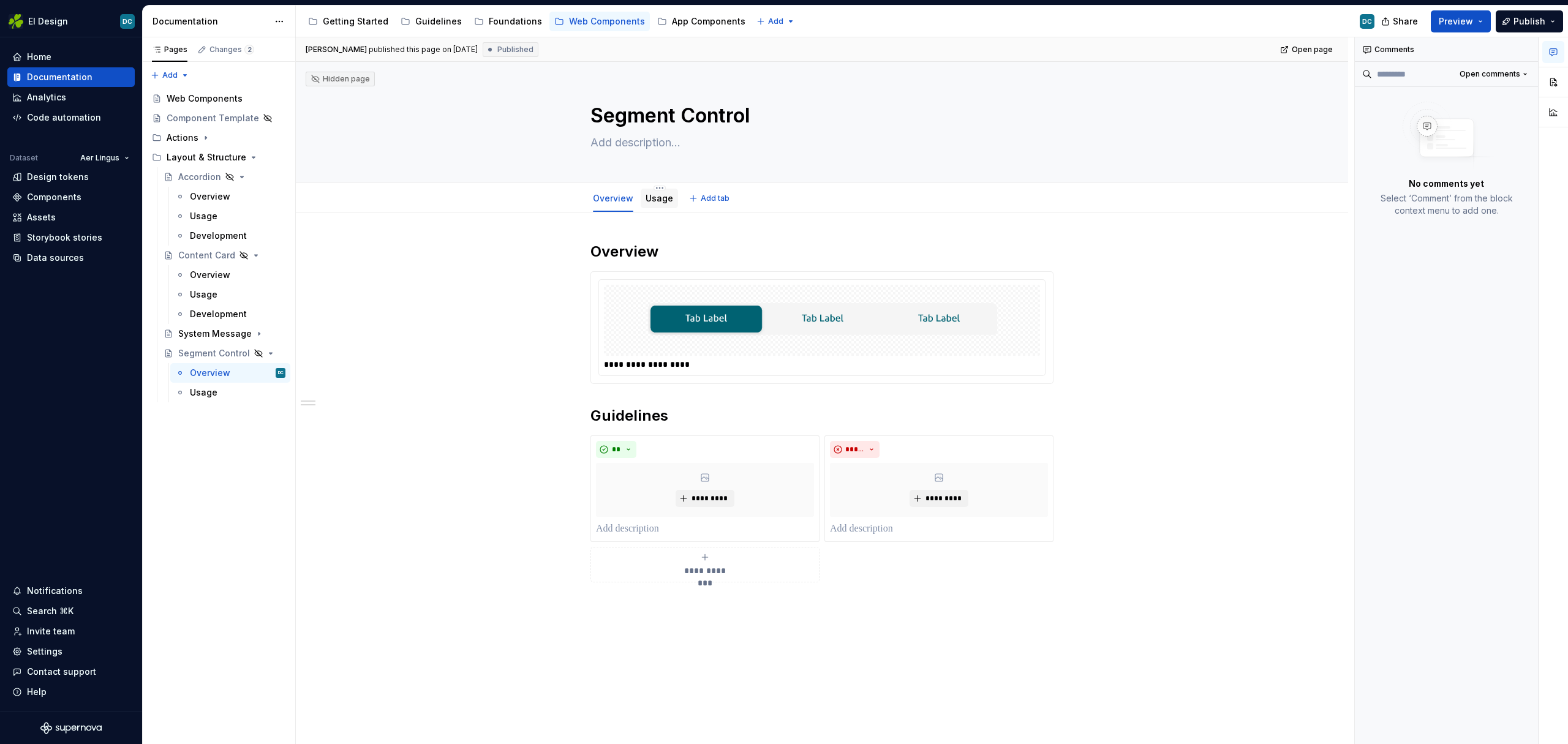
click at [657, 202] on link "Usage" at bounding box center [659, 198] width 28 height 10
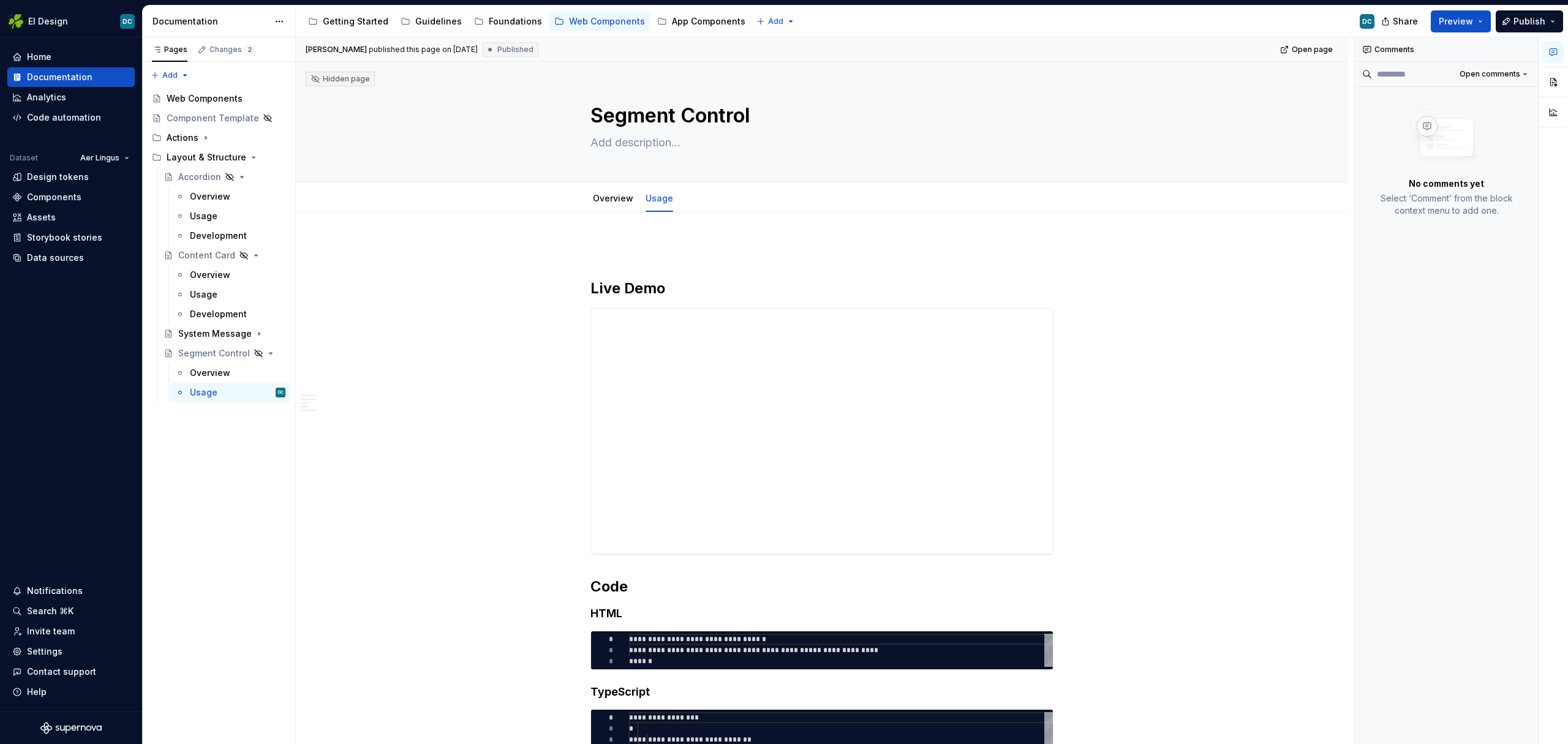
type textarea "*"
click at [691, 200] on button "Add tab" at bounding box center [710, 198] width 50 height 17
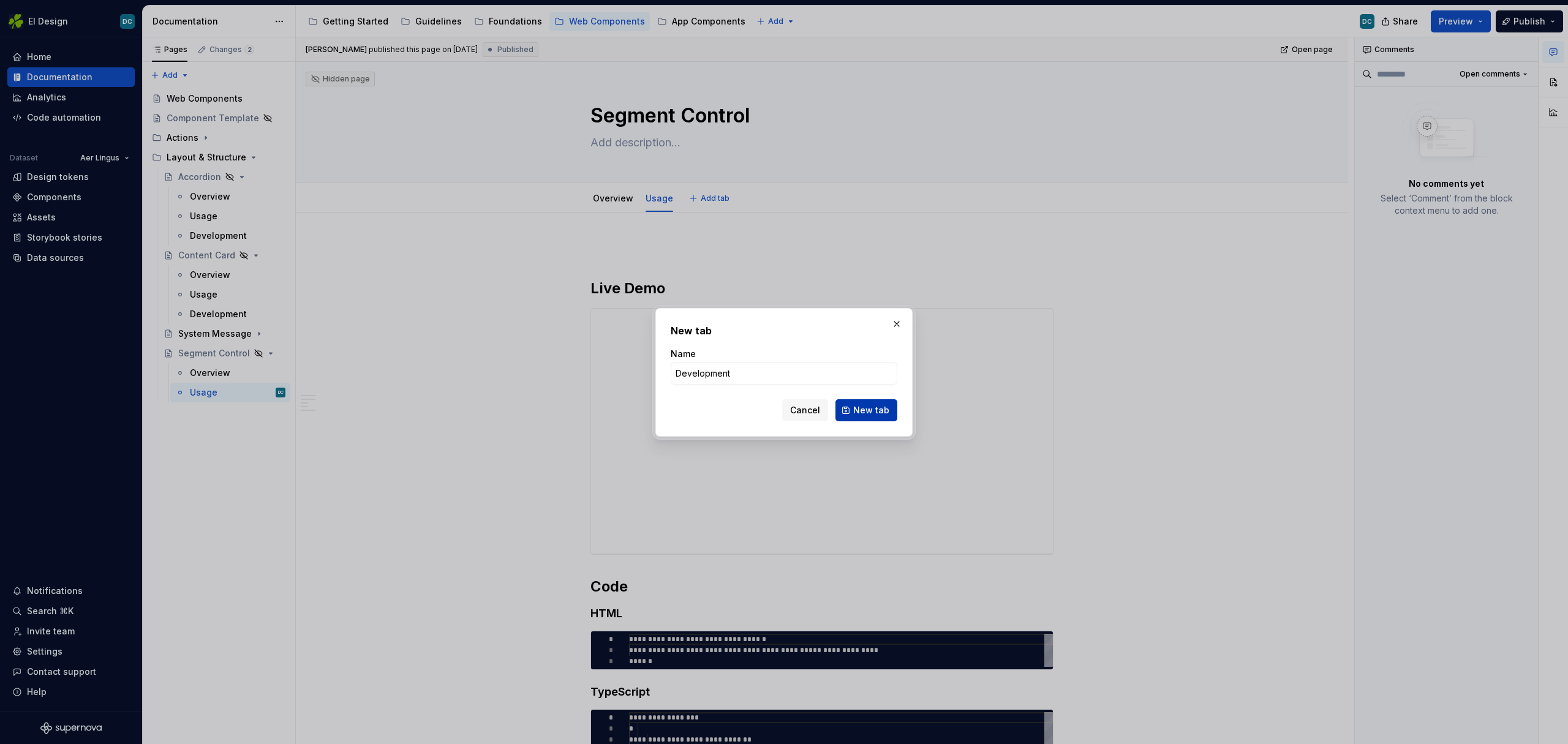
type input "Development"
click at [864, 401] on button "New tab" at bounding box center [867, 410] width 62 height 22
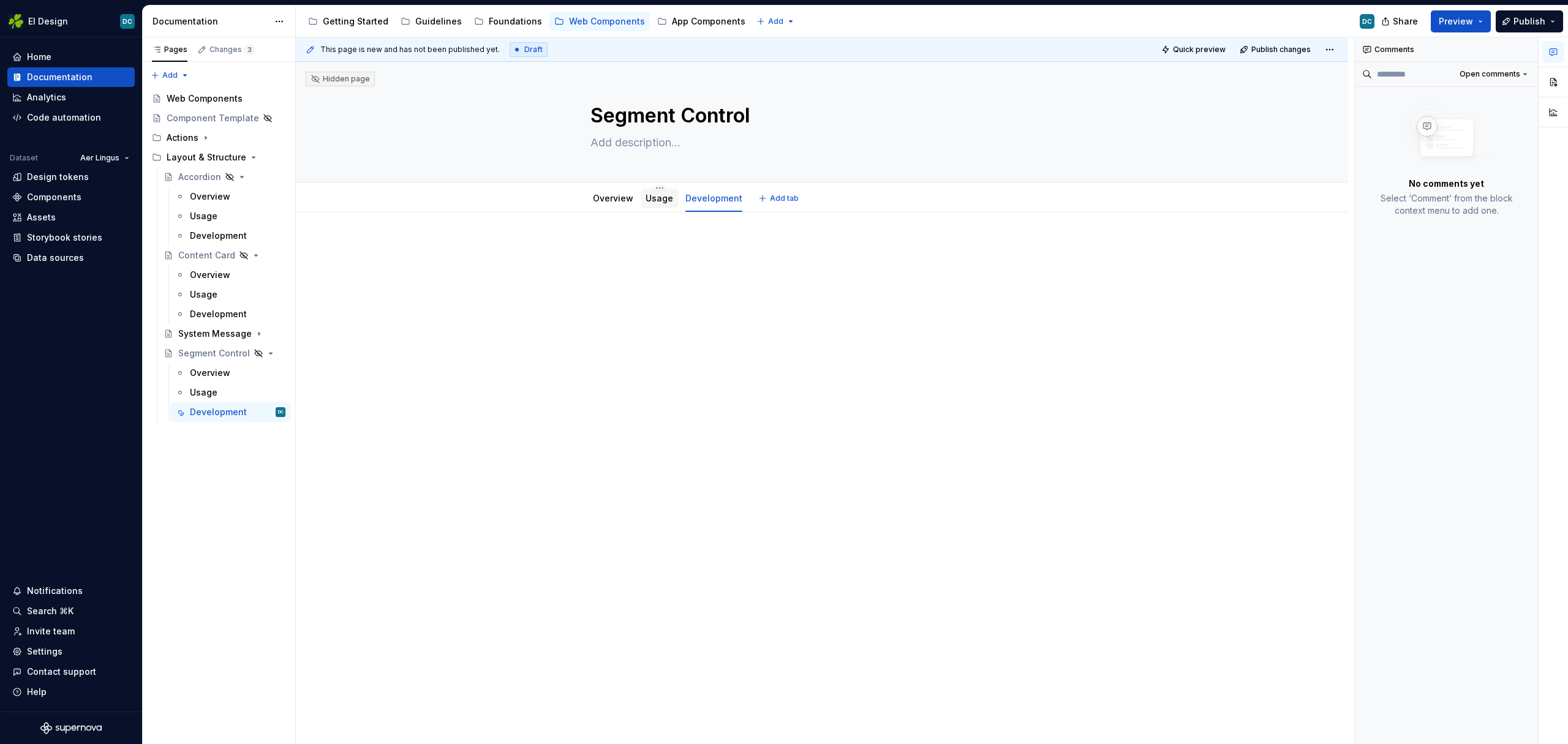
click at [660, 204] on div "Usage" at bounding box center [659, 198] width 28 height 14
click at [661, 195] on link "Usage" at bounding box center [659, 198] width 28 height 10
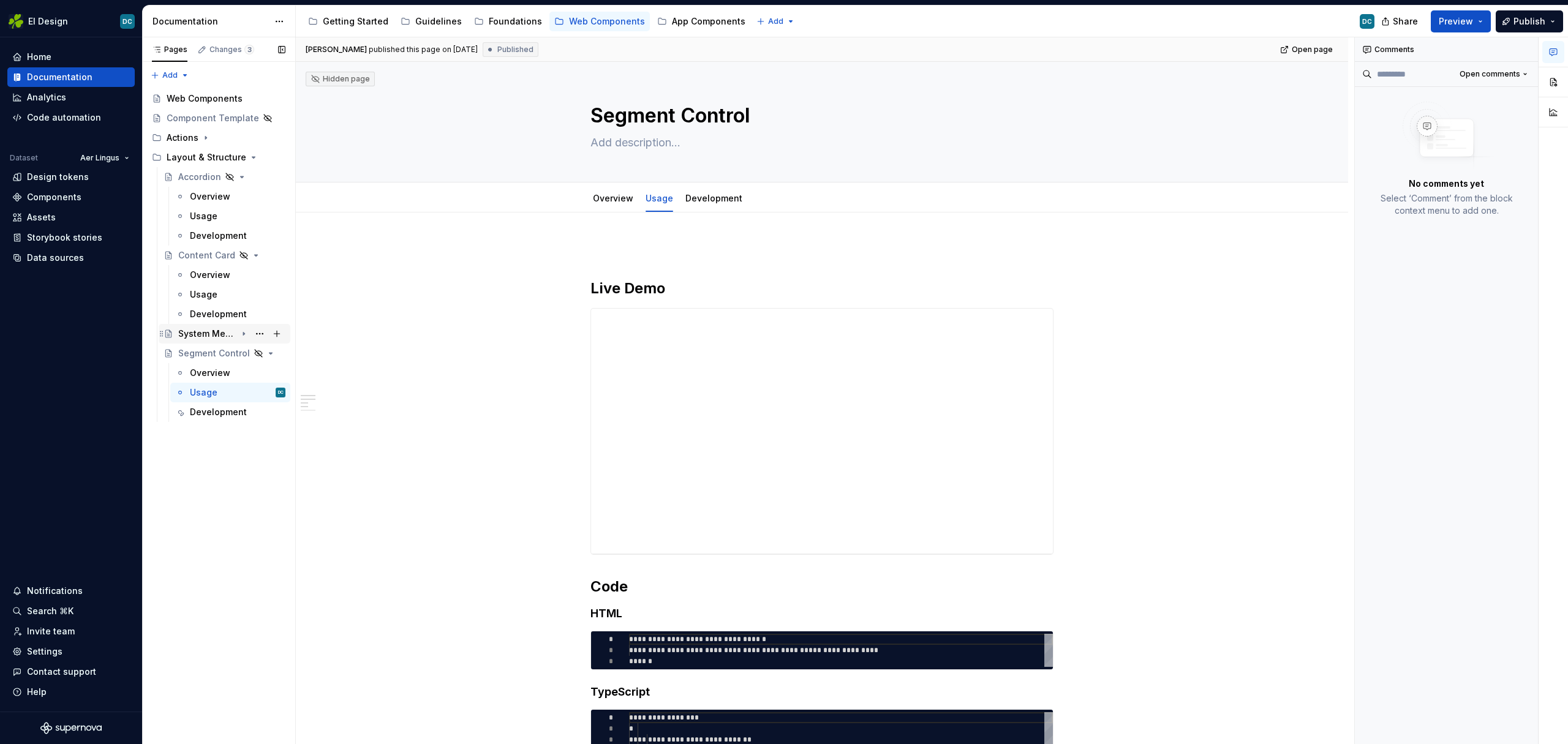
click at [192, 335] on div "System Message" at bounding box center [207, 334] width 59 height 12
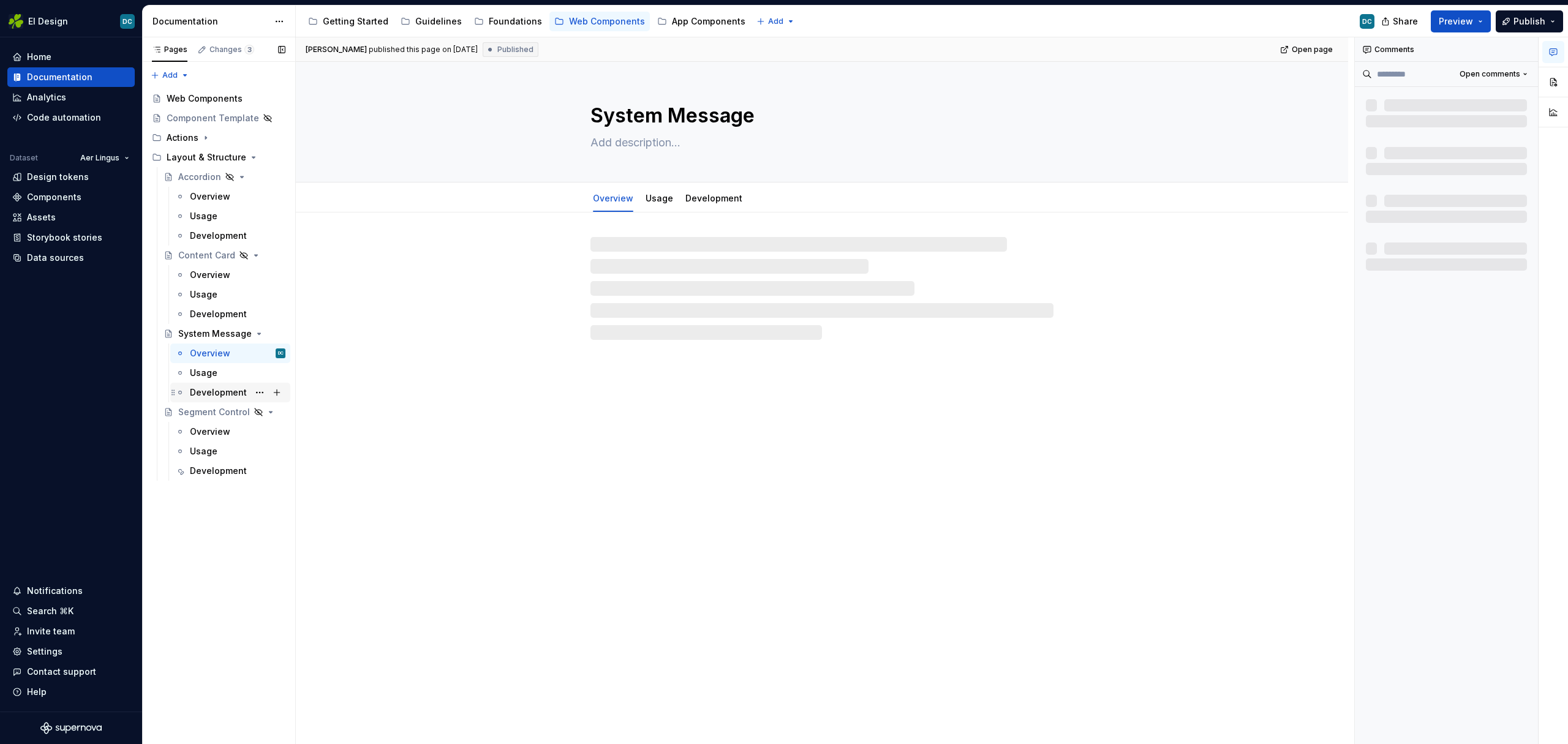
click at [211, 392] on div "Development" at bounding box center [218, 392] width 57 height 12
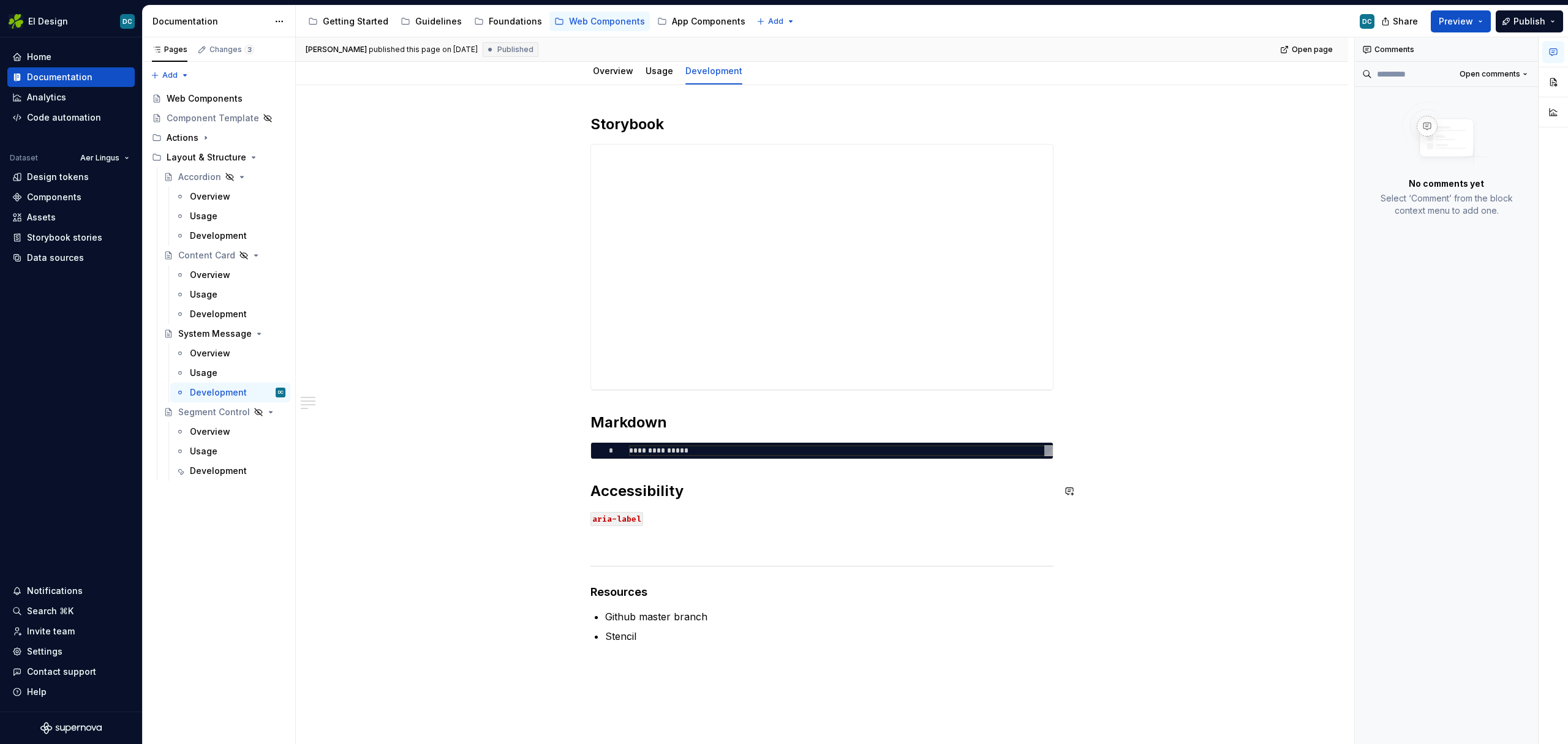
scroll to position [27, 0]
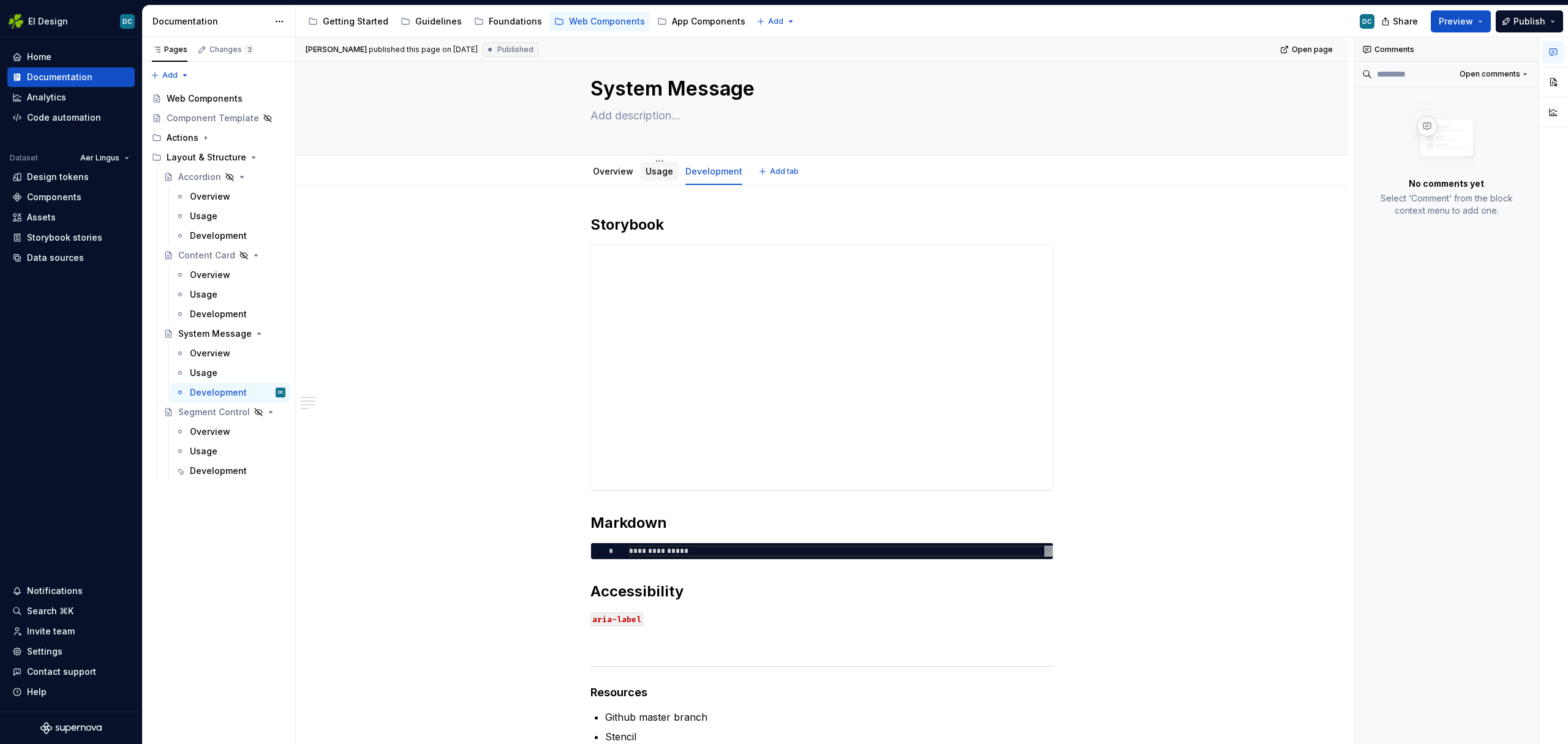
click at [658, 174] on link "Usage" at bounding box center [659, 171] width 28 height 10
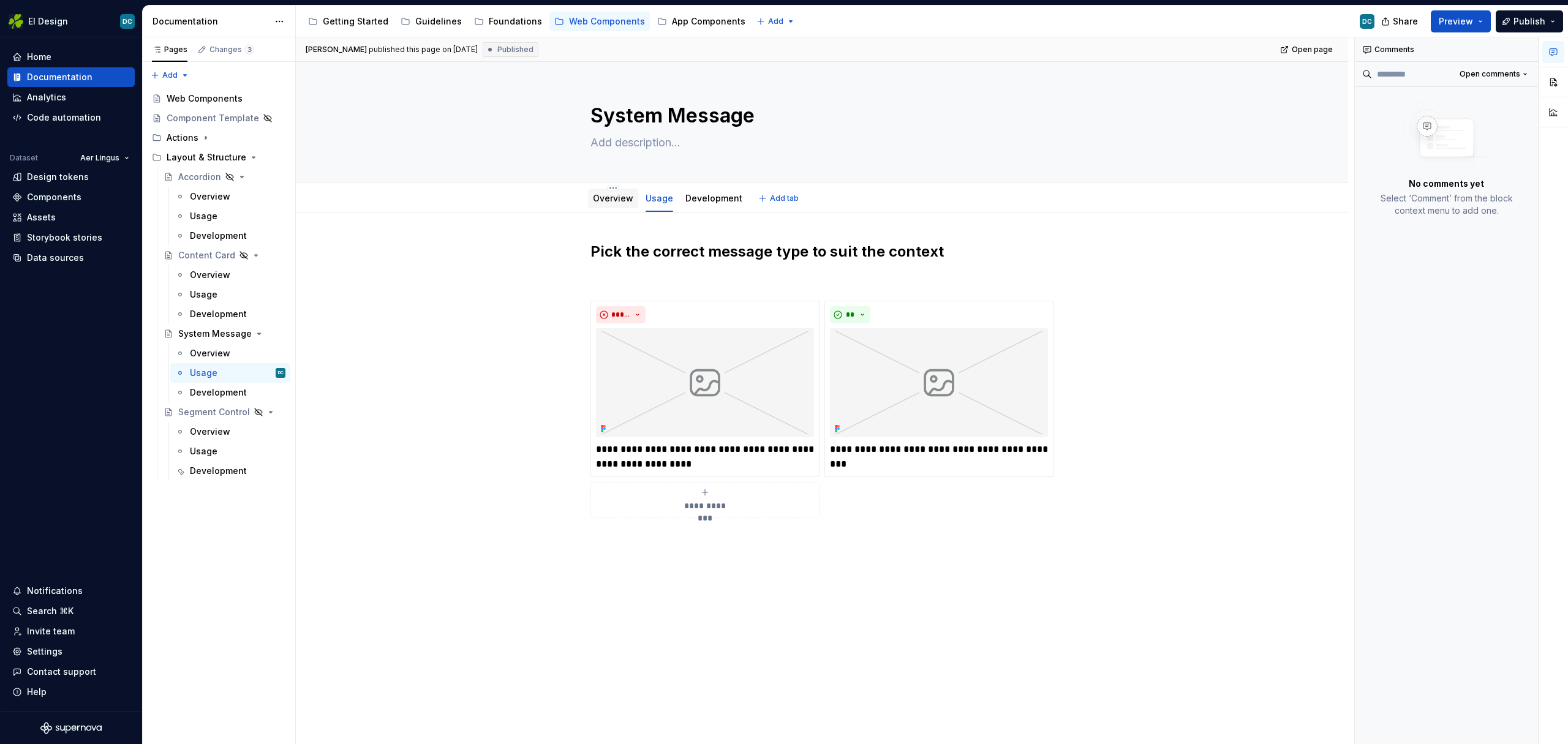
click at [610, 202] on link "Overview" at bounding box center [613, 198] width 41 height 10
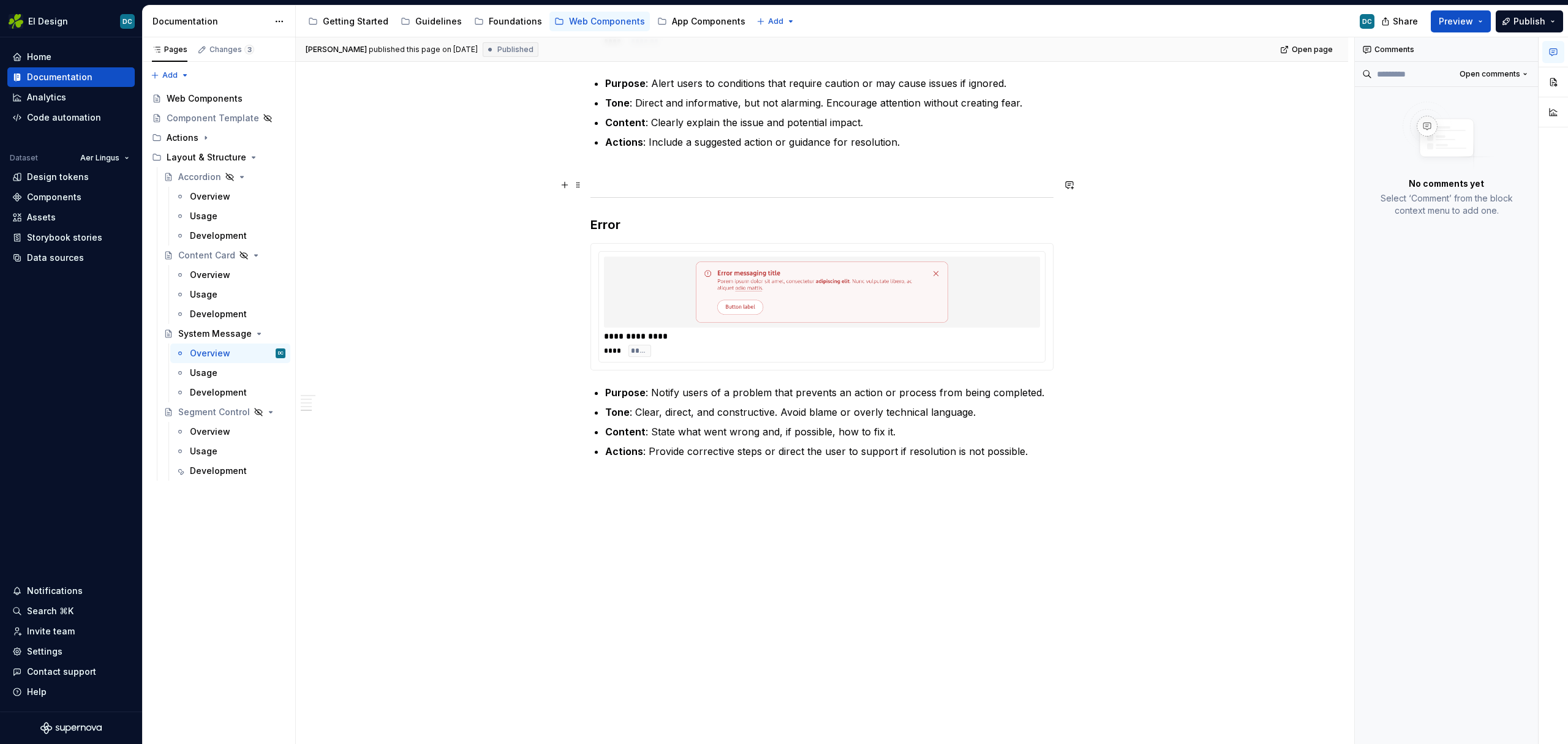
scroll to position [1394, 0]
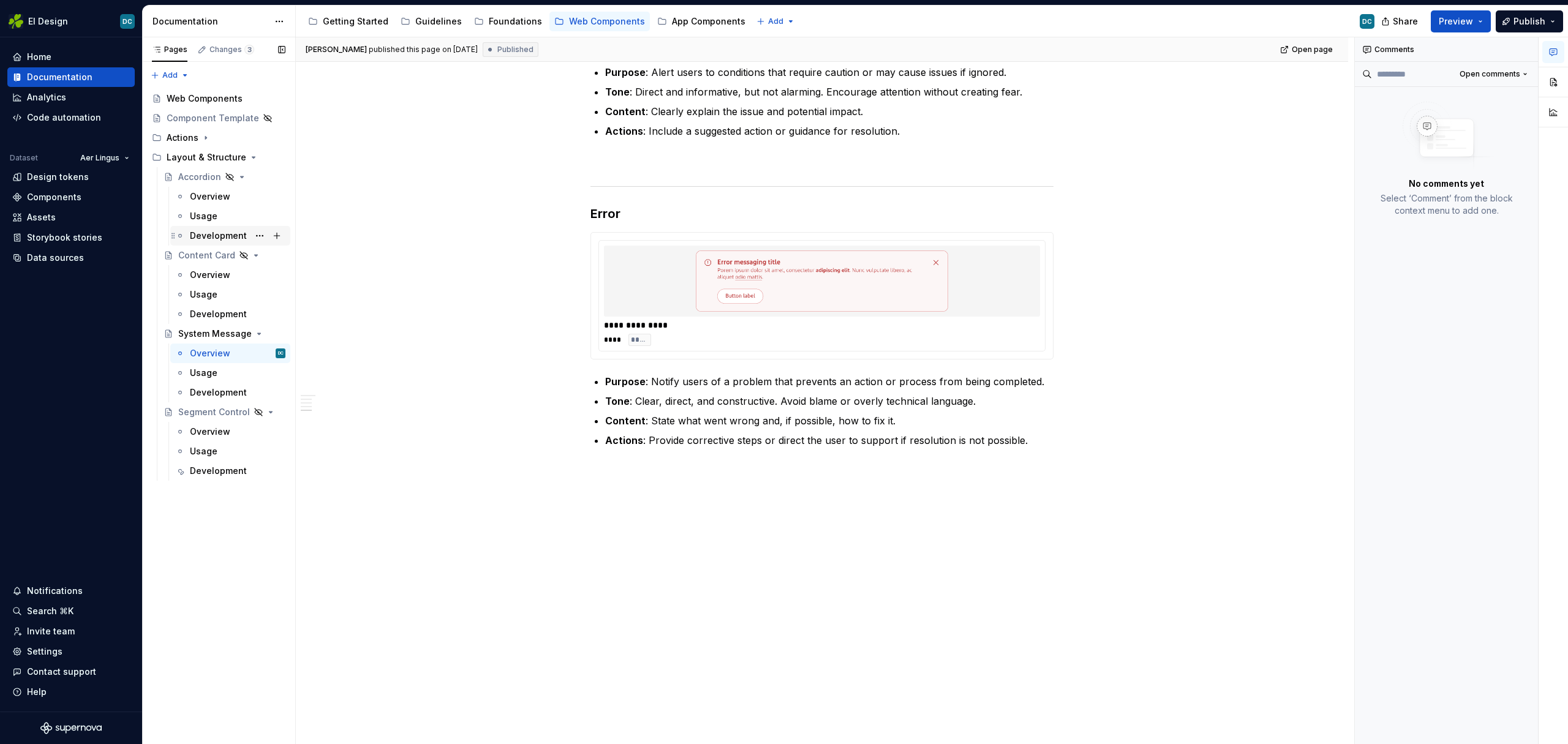
click at [217, 242] on div "Development" at bounding box center [218, 236] width 57 height 12
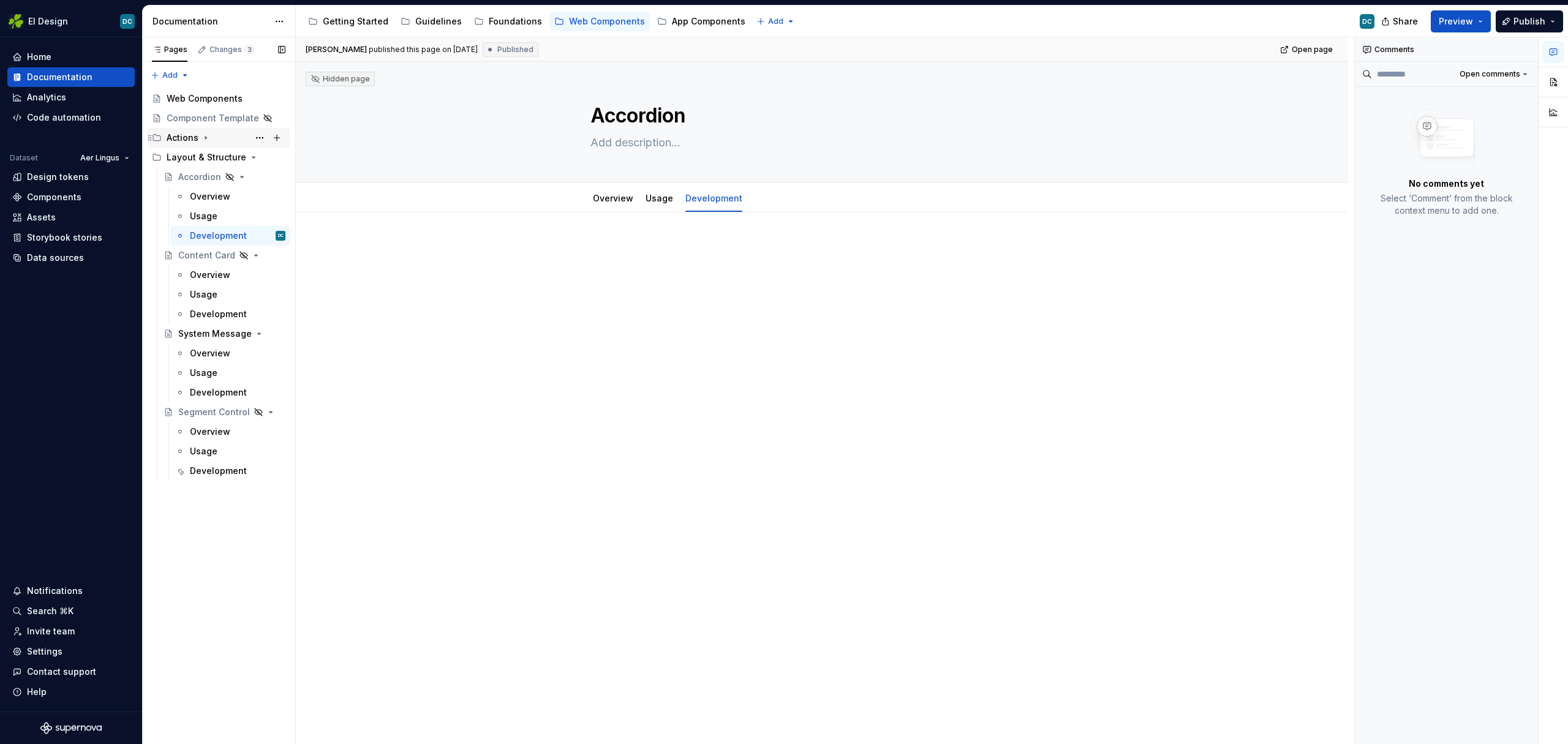
click at [190, 137] on div "Actions" at bounding box center [182, 138] width 32 height 12
click at [211, 551] on div "Development" at bounding box center [218, 549] width 57 height 12
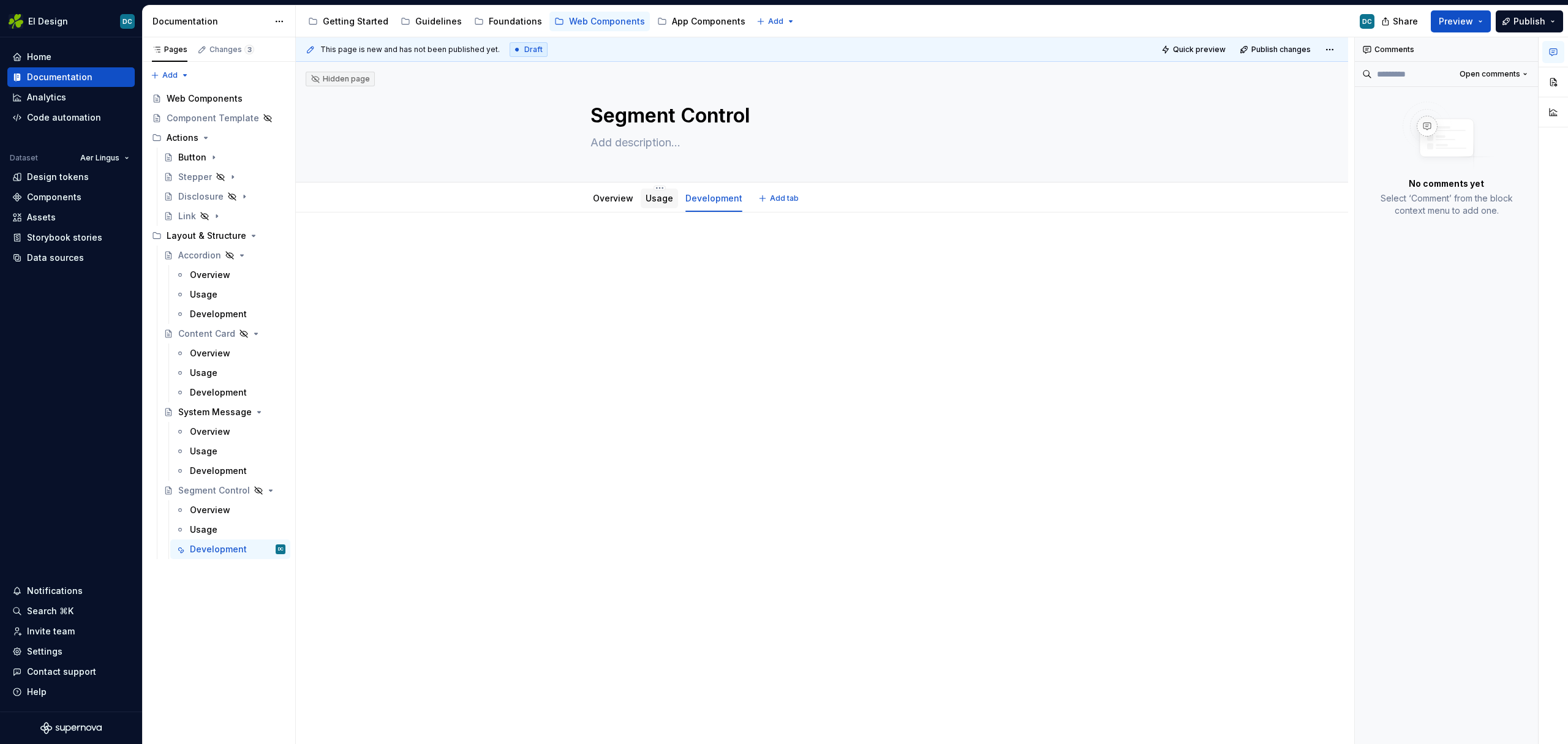
click at [659, 200] on link "Usage" at bounding box center [659, 198] width 28 height 10
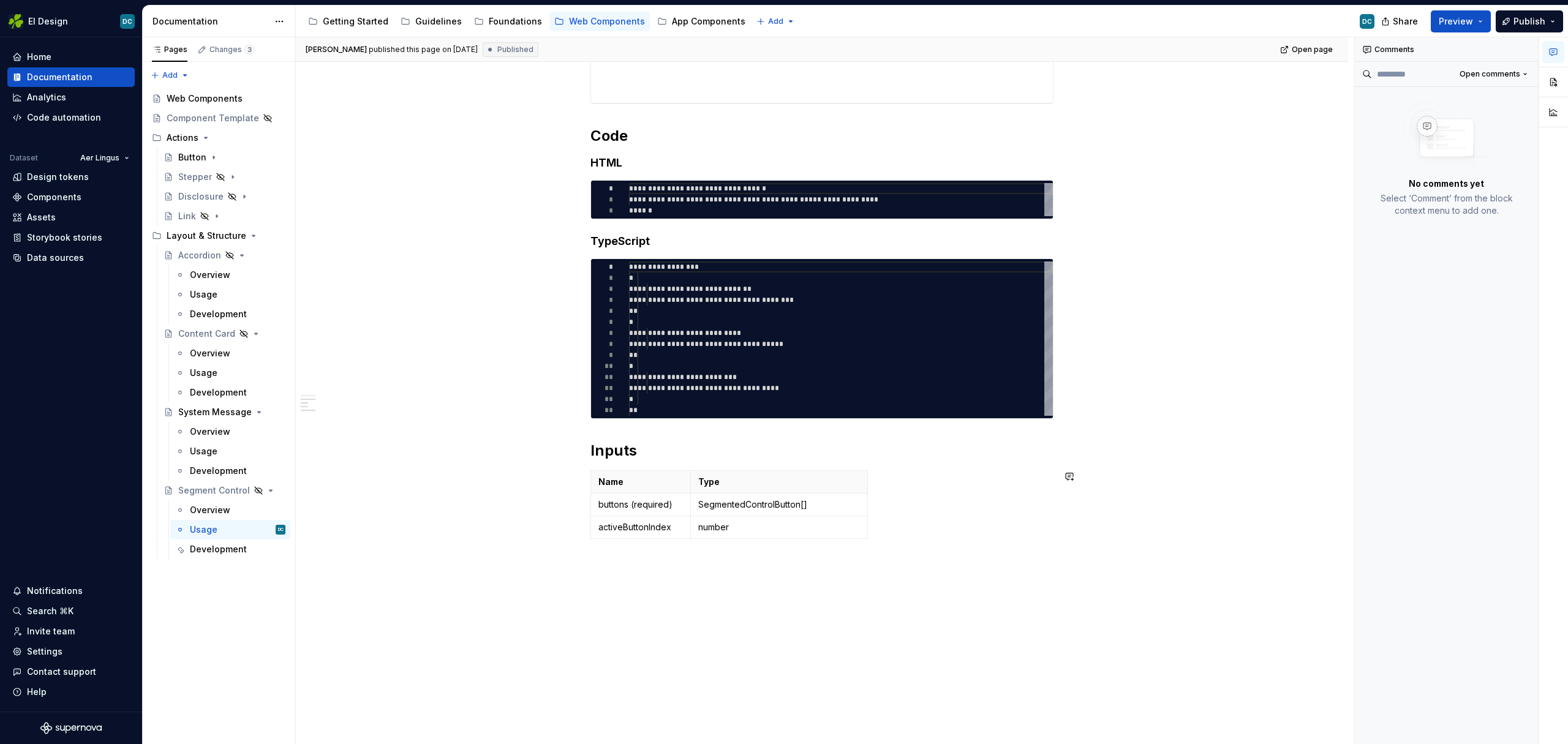
scroll to position [482, 0]
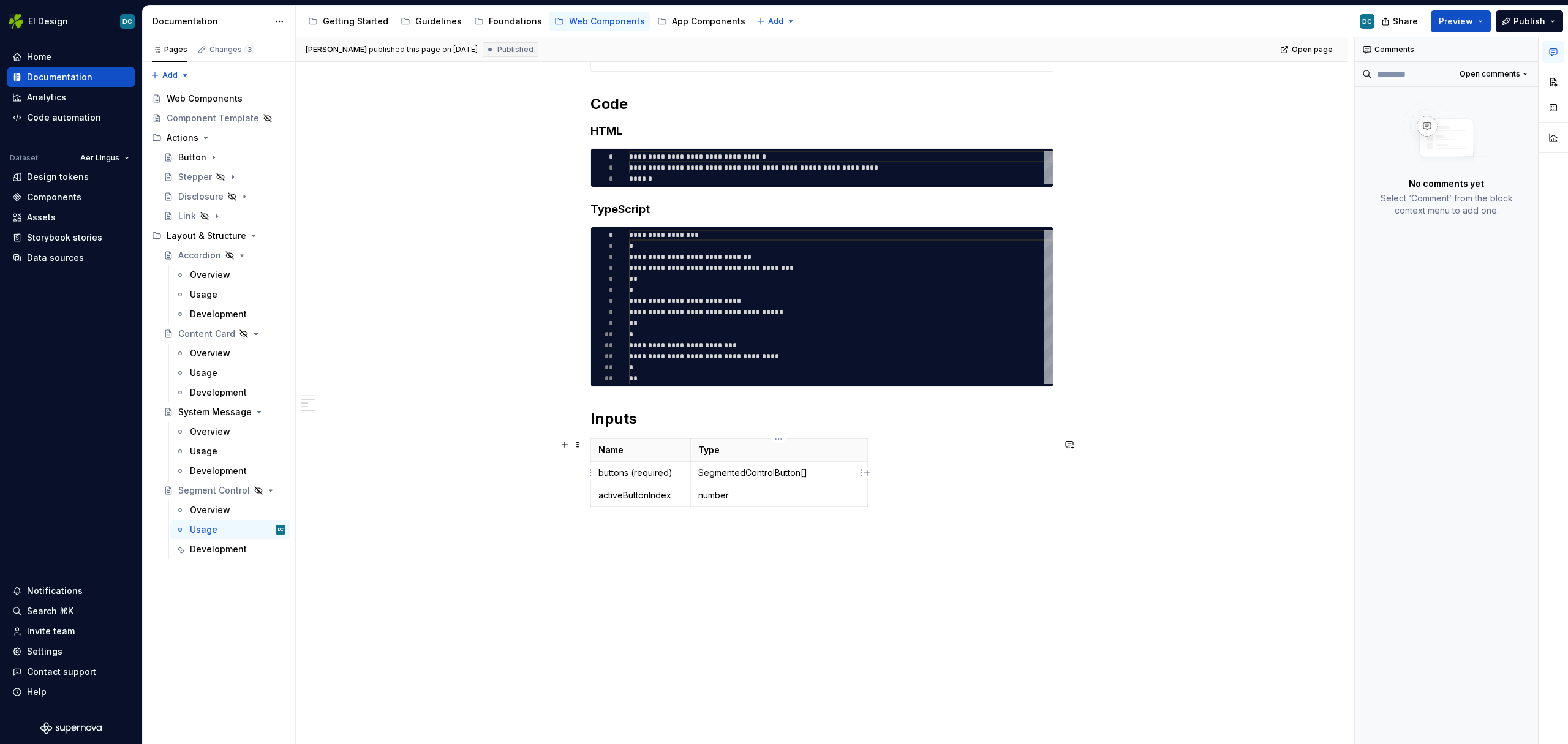
click at [747, 475] on p "SegmentedControlButton[]" at bounding box center [778, 473] width 162 height 12
click at [197, 274] on div "Overview" at bounding box center [210, 275] width 41 height 12
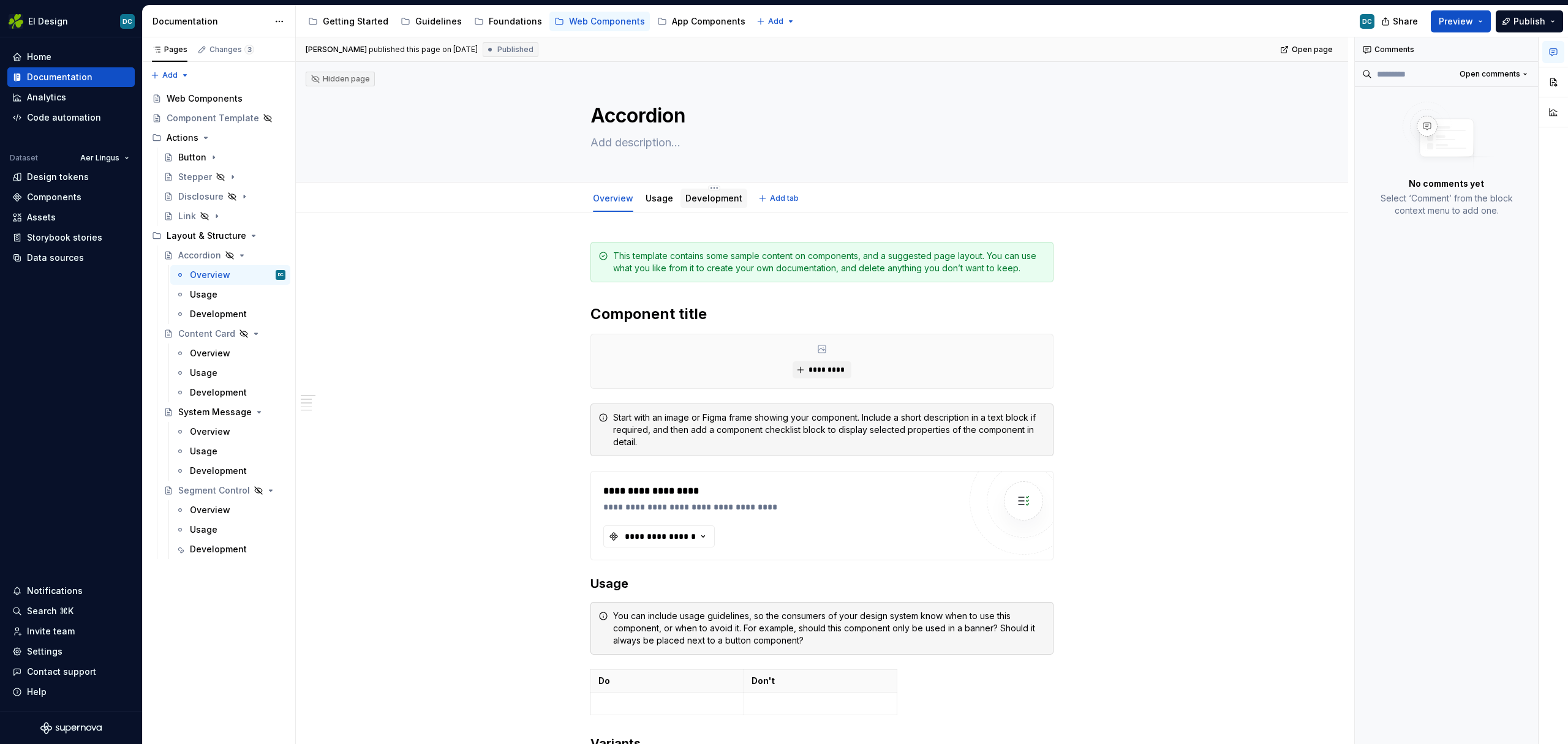
click at [702, 202] on link "Development" at bounding box center [714, 198] width 57 height 10
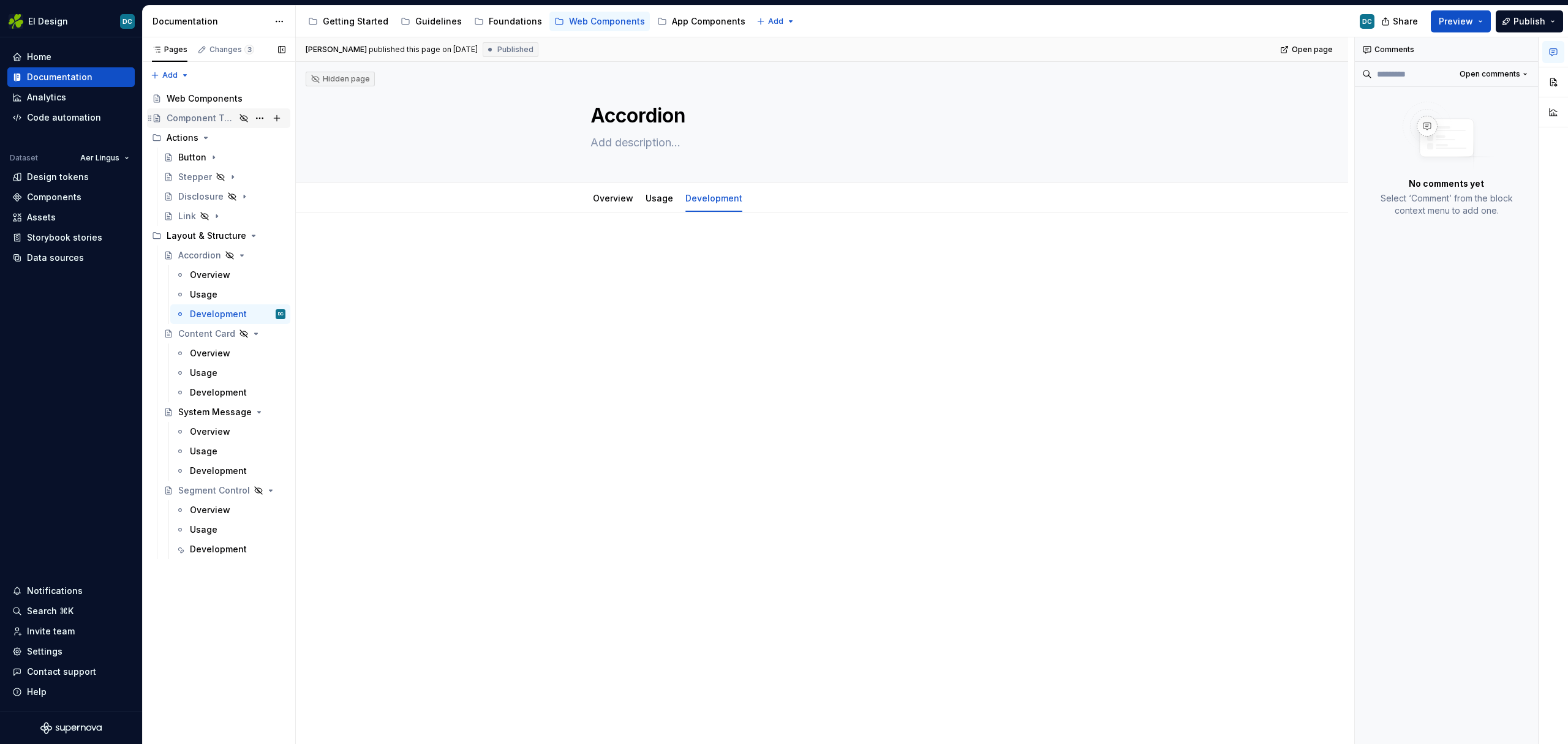
click at [195, 120] on div "Component Template" at bounding box center [201, 118] width 69 height 12
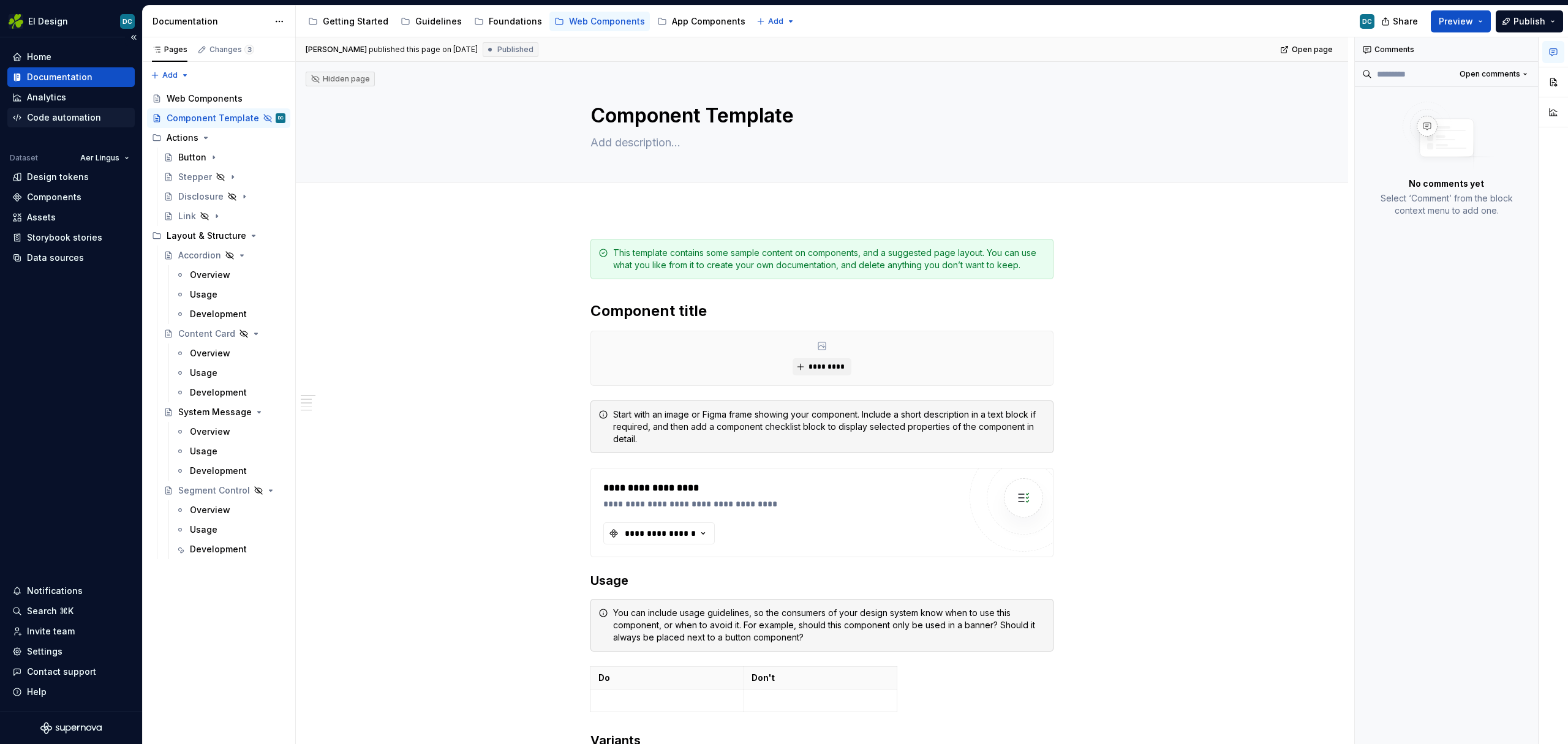
click at [38, 123] on div "Code automation" at bounding box center [64, 118] width 74 height 12
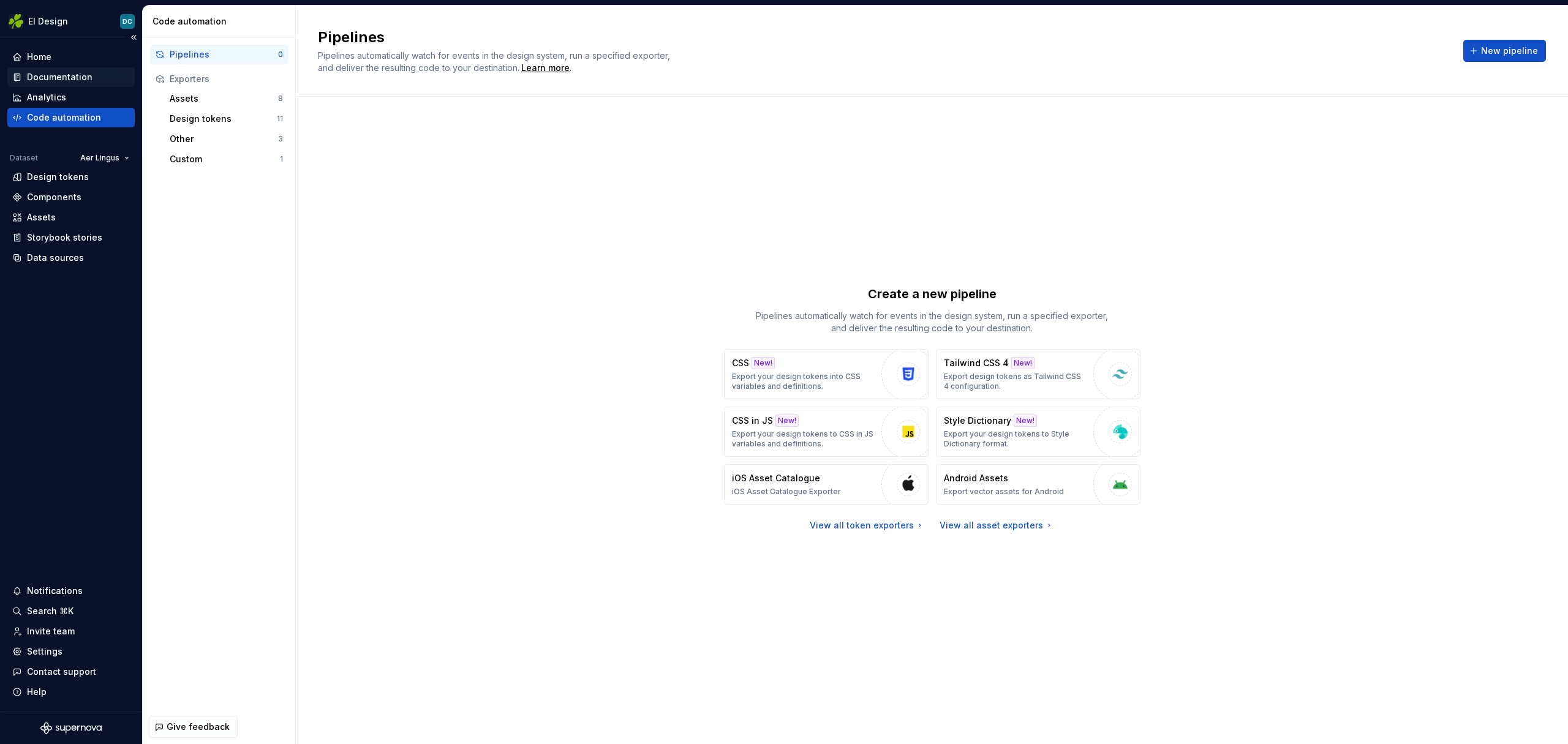
click at [42, 76] on div "Documentation" at bounding box center [59, 77] width 65 height 12
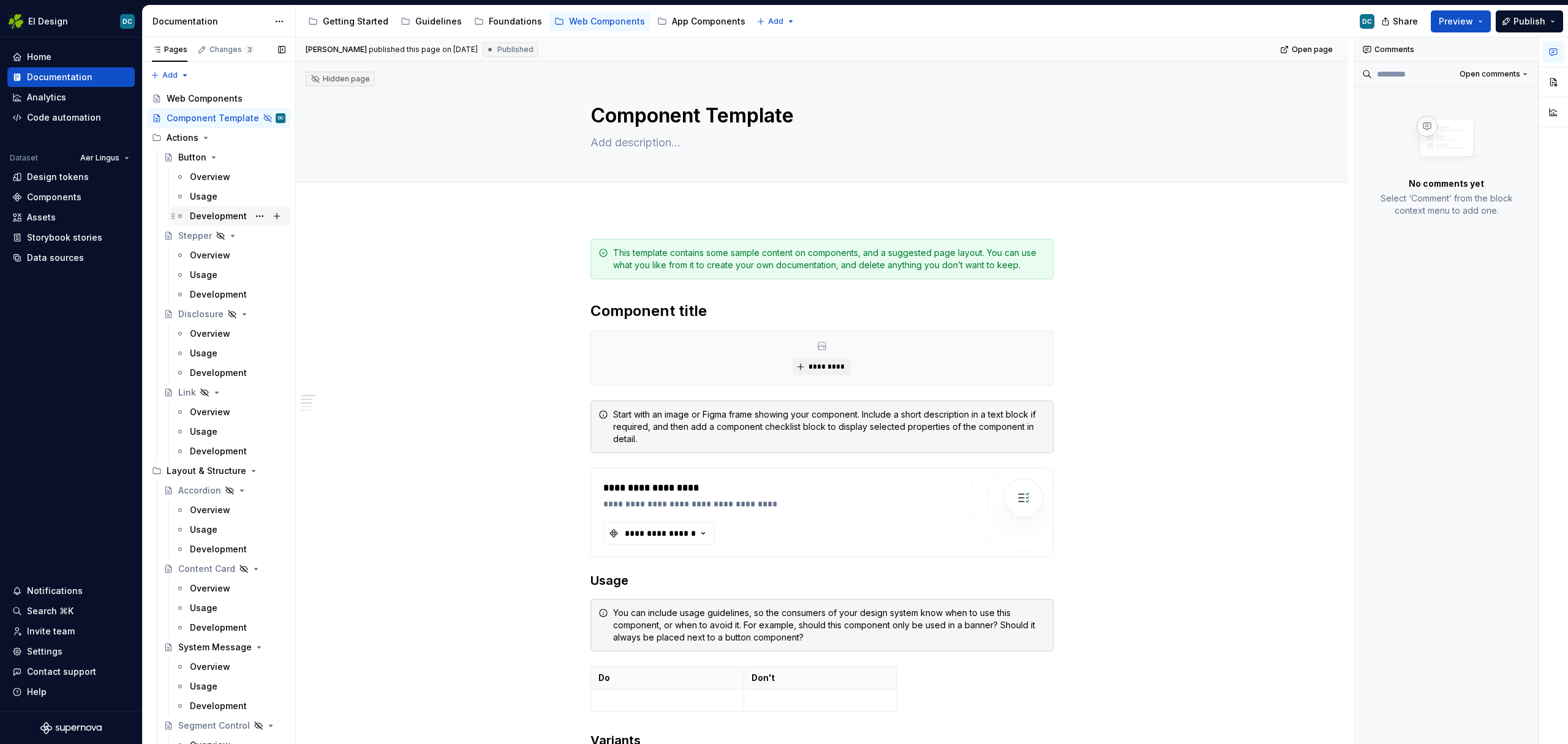
click at [209, 216] on div "Development" at bounding box center [218, 216] width 57 height 12
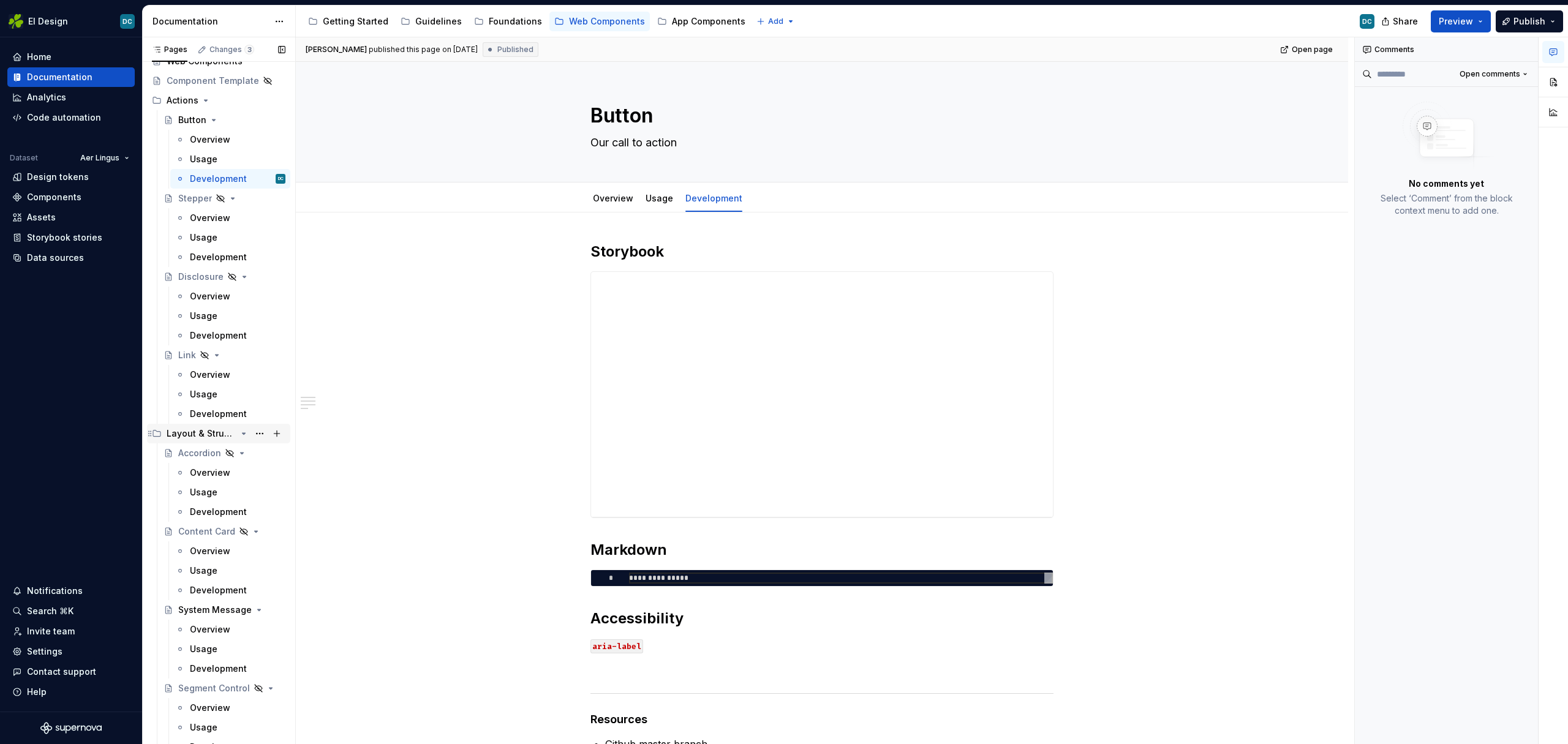
scroll to position [47, 0]
click at [210, 498] on div "Development" at bounding box center [218, 502] width 57 height 12
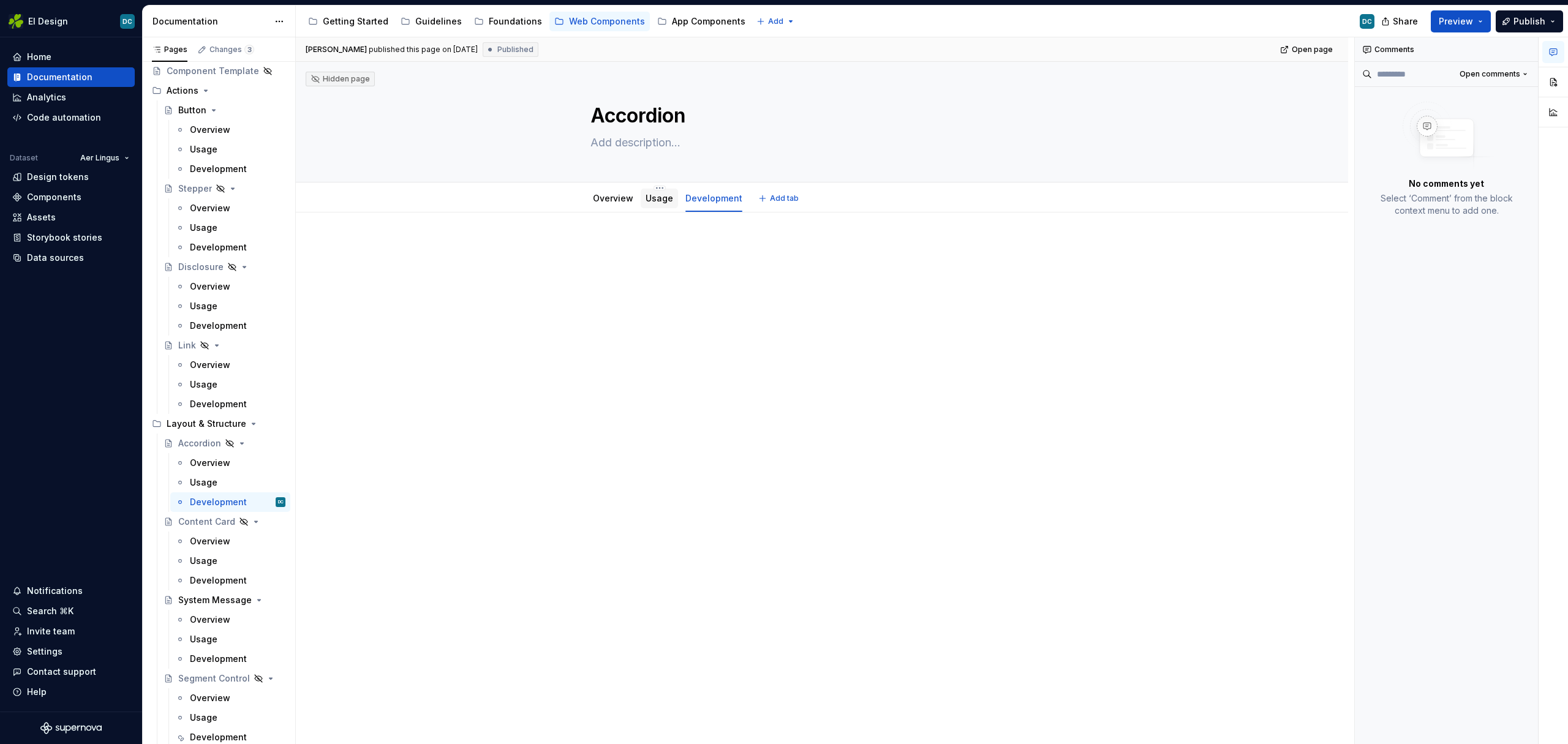
click at [663, 202] on link "Usage" at bounding box center [659, 198] width 28 height 10
click at [619, 202] on link "Overview" at bounding box center [613, 198] width 41 height 10
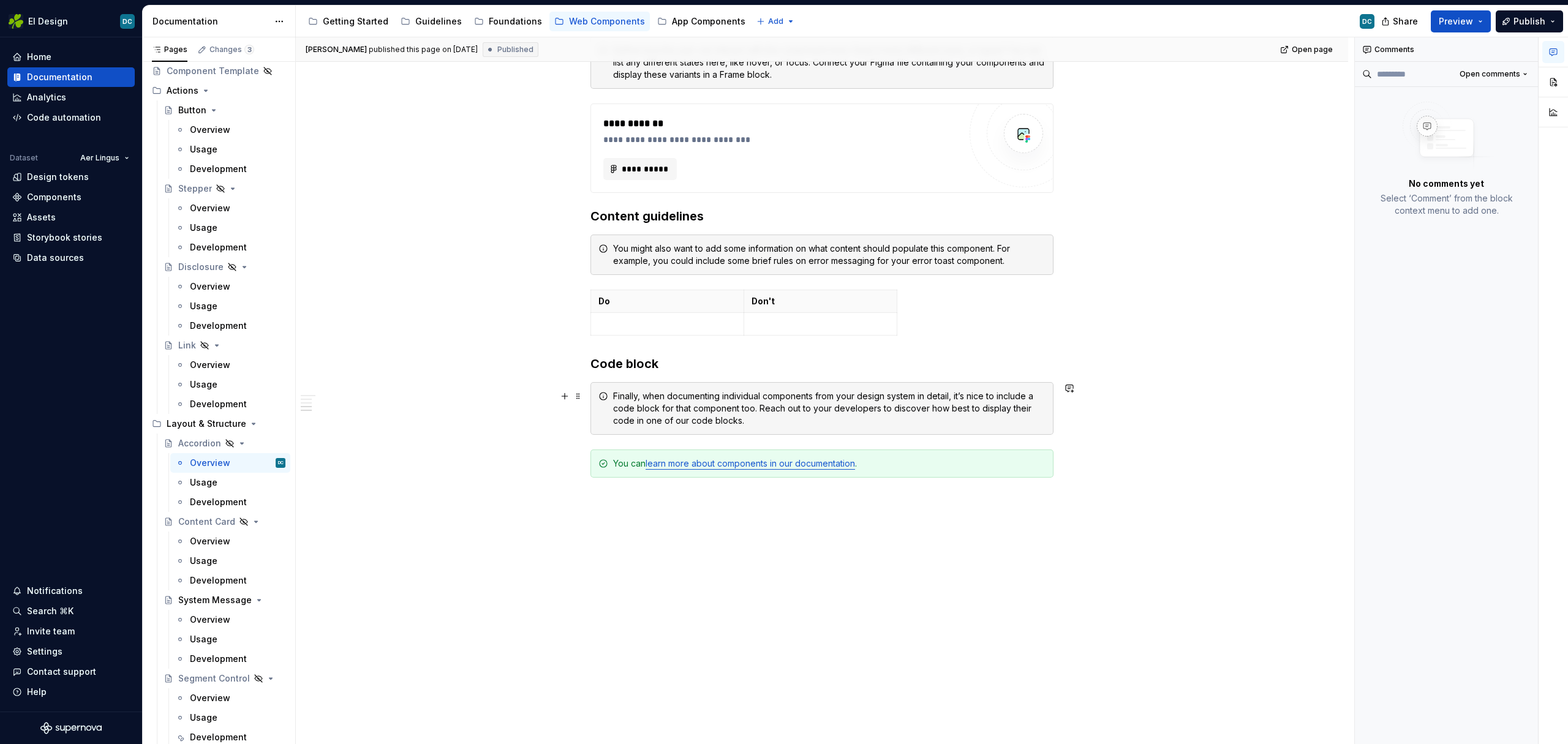
scroll to position [726, 0]
click at [202, 568] on div "Usage" at bounding box center [237, 561] width 96 height 17
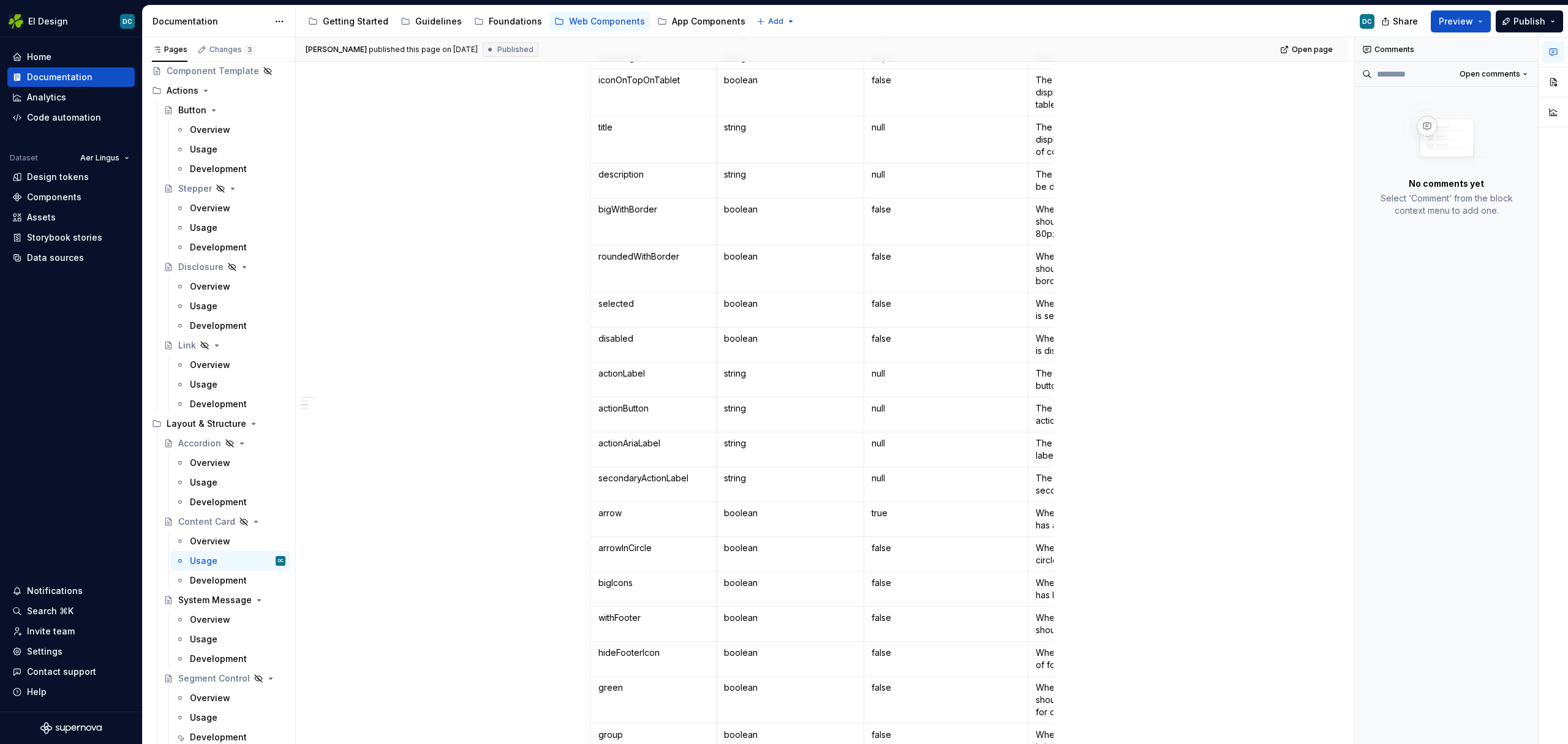
scroll to position [102, 0]
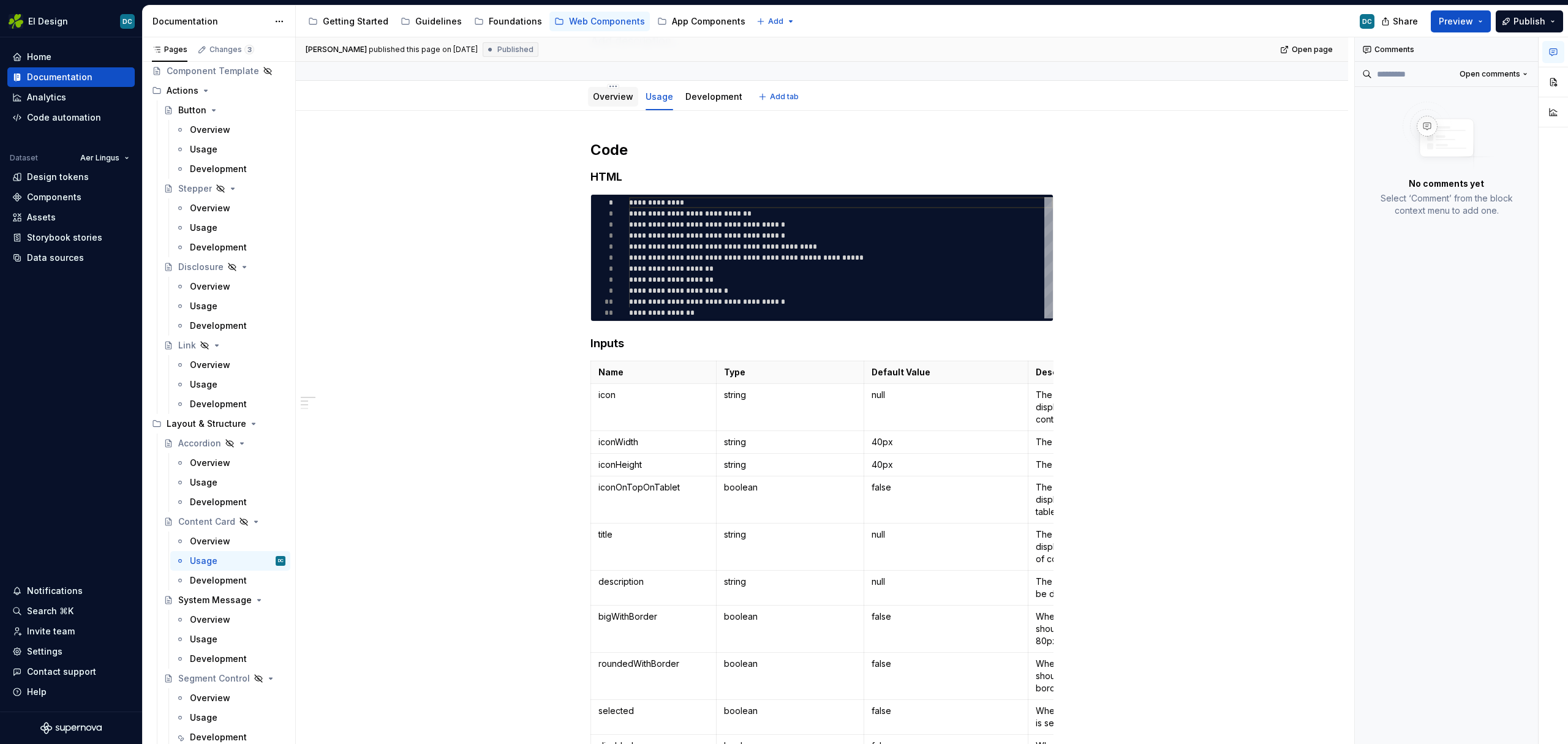
click at [595, 100] on link "Overview" at bounding box center [613, 96] width 41 height 10
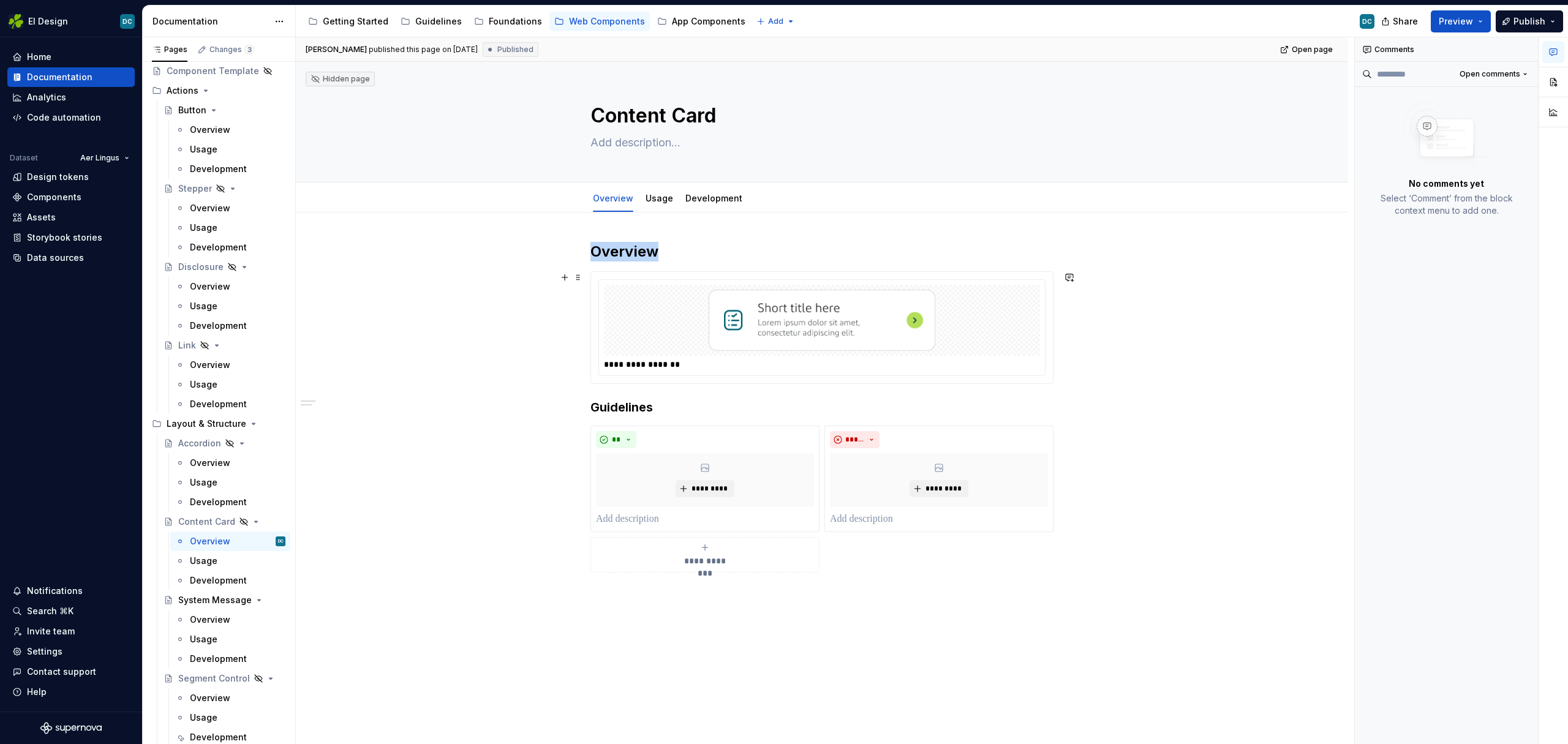
click at [730, 310] on img at bounding box center [821, 320] width 272 height 61
click at [497, 332] on div "**********" at bounding box center [822, 511] width 1052 height 598
click at [656, 202] on link "Usage" at bounding box center [659, 198] width 28 height 10
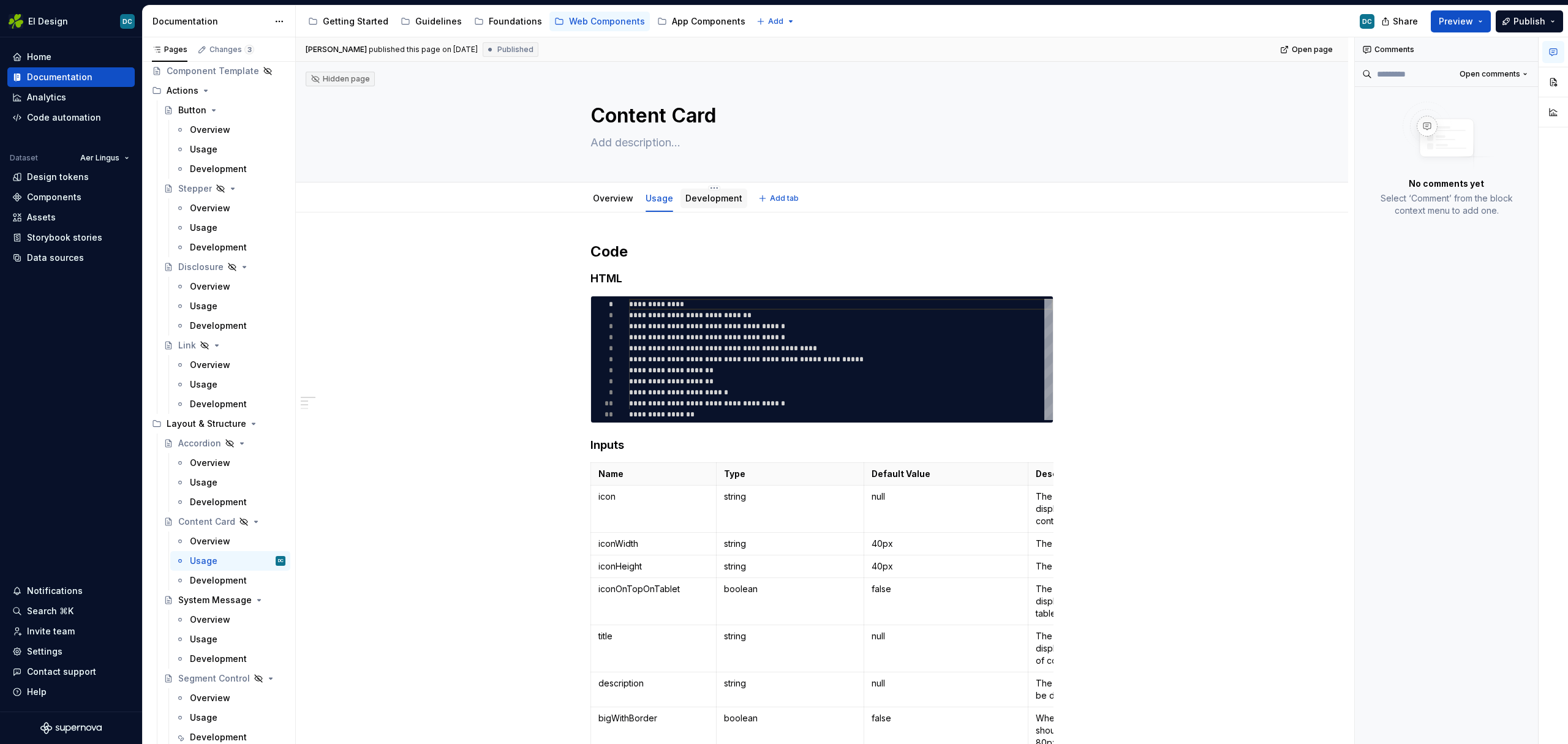
click at [697, 202] on link "Development" at bounding box center [714, 198] width 57 height 10
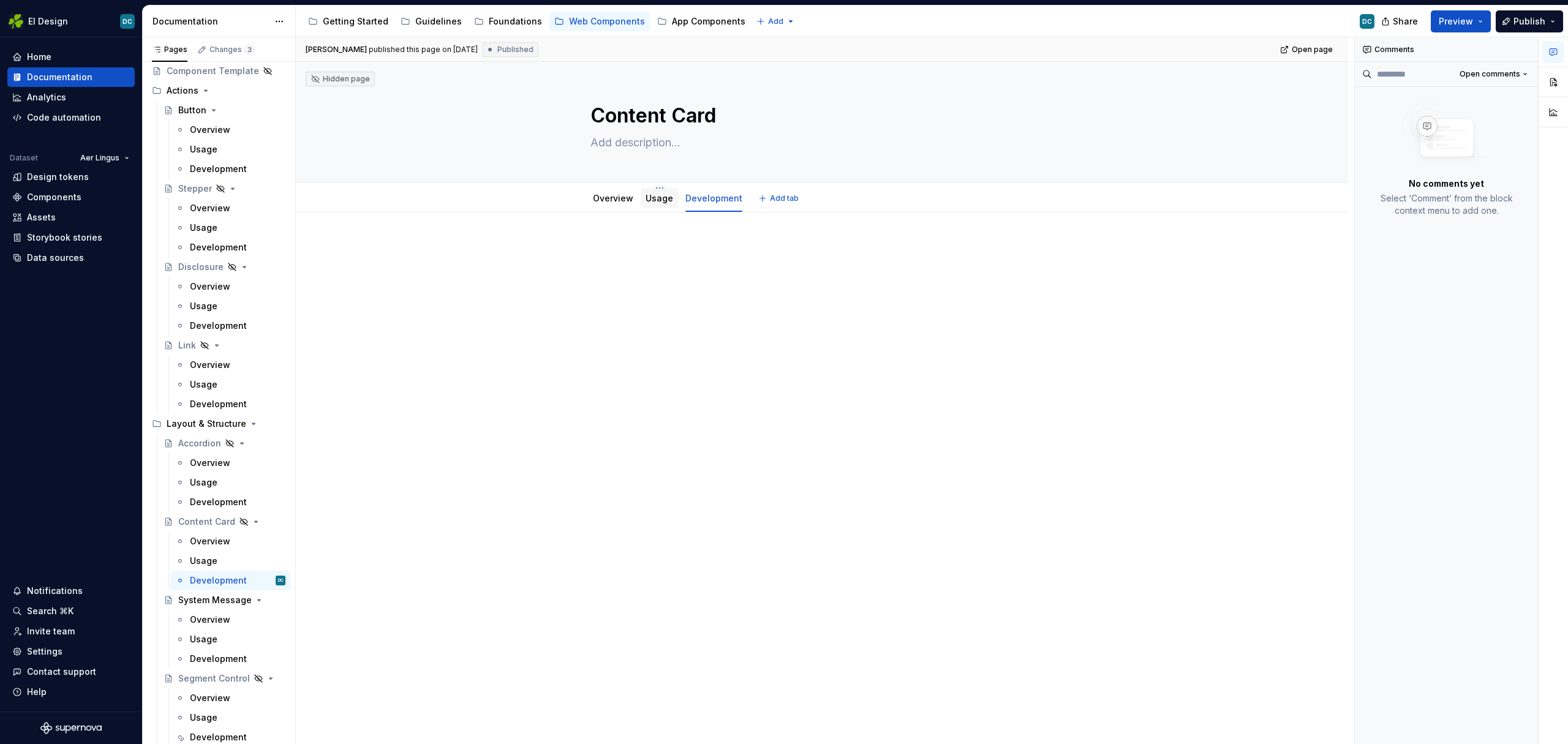
click at [653, 203] on div "Usage" at bounding box center [659, 198] width 28 height 12
click at [646, 202] on link "Usage" at bounding box center [659, 198] width 28 height 10
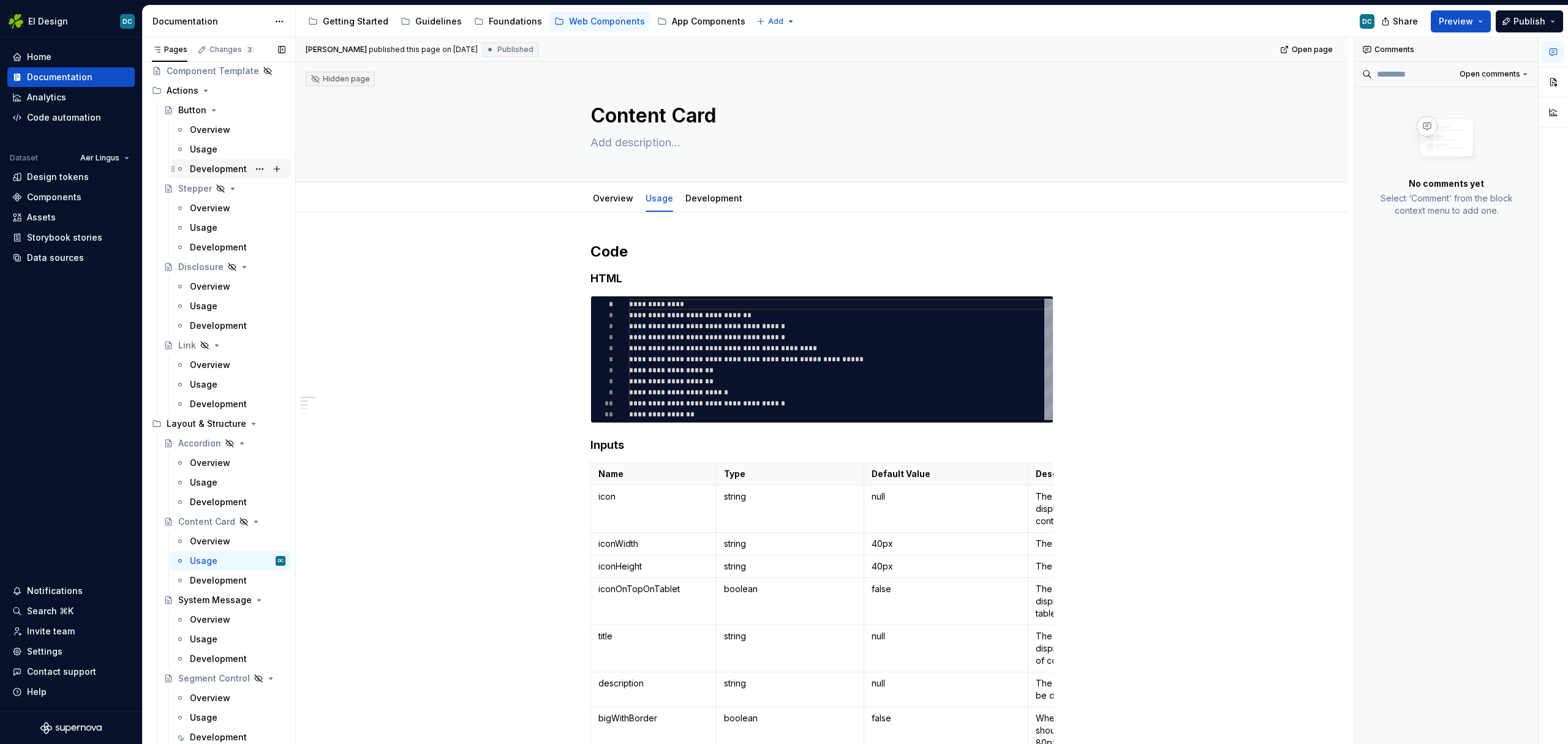
click at [209, 165] on div "Development" at bounding box center [218, 169] width 57 height 12
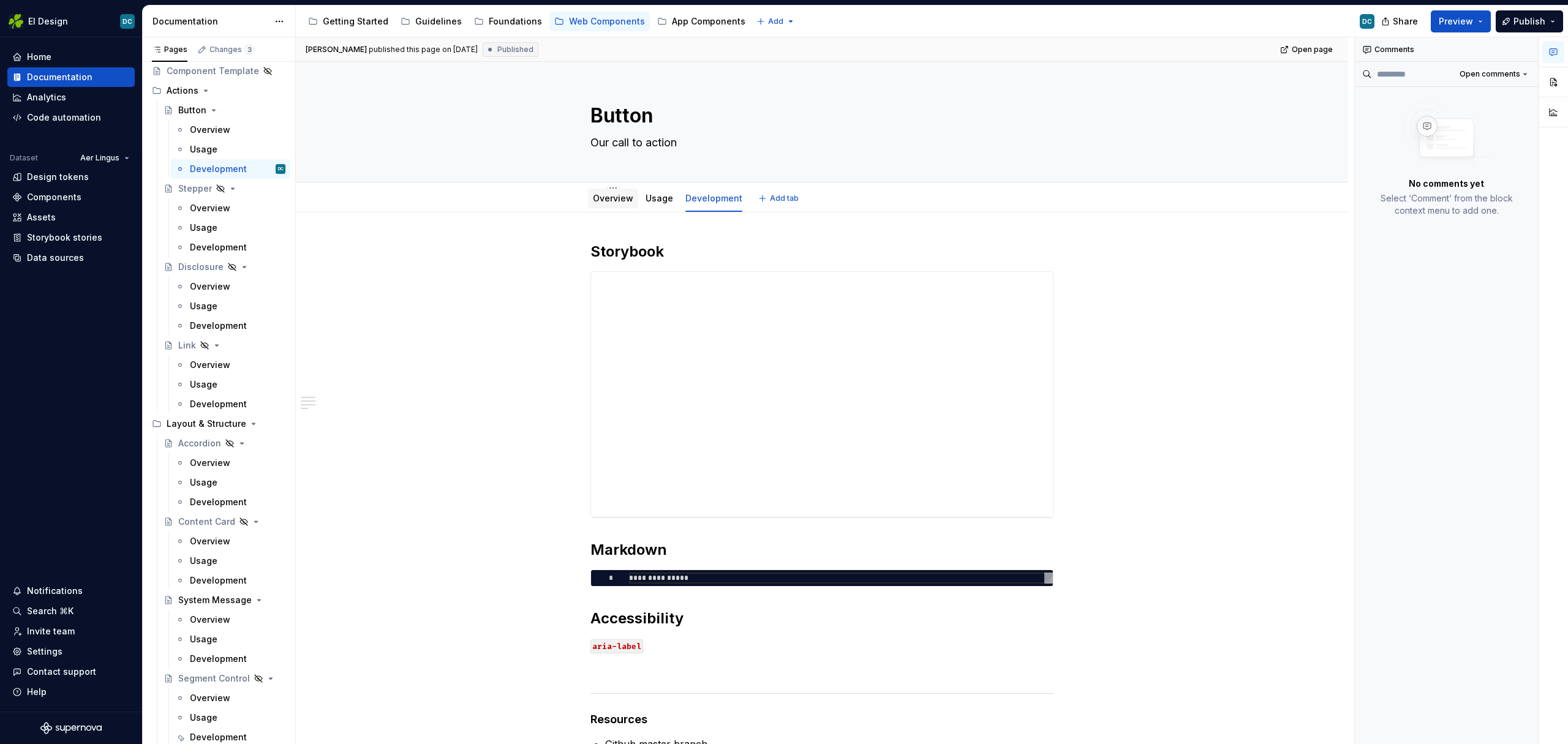
click at [620, 200] on link "Overview" at bounding box center [613, 198] width 41 height 10
